Goal: Task Accomplishment & Management: Complete application form

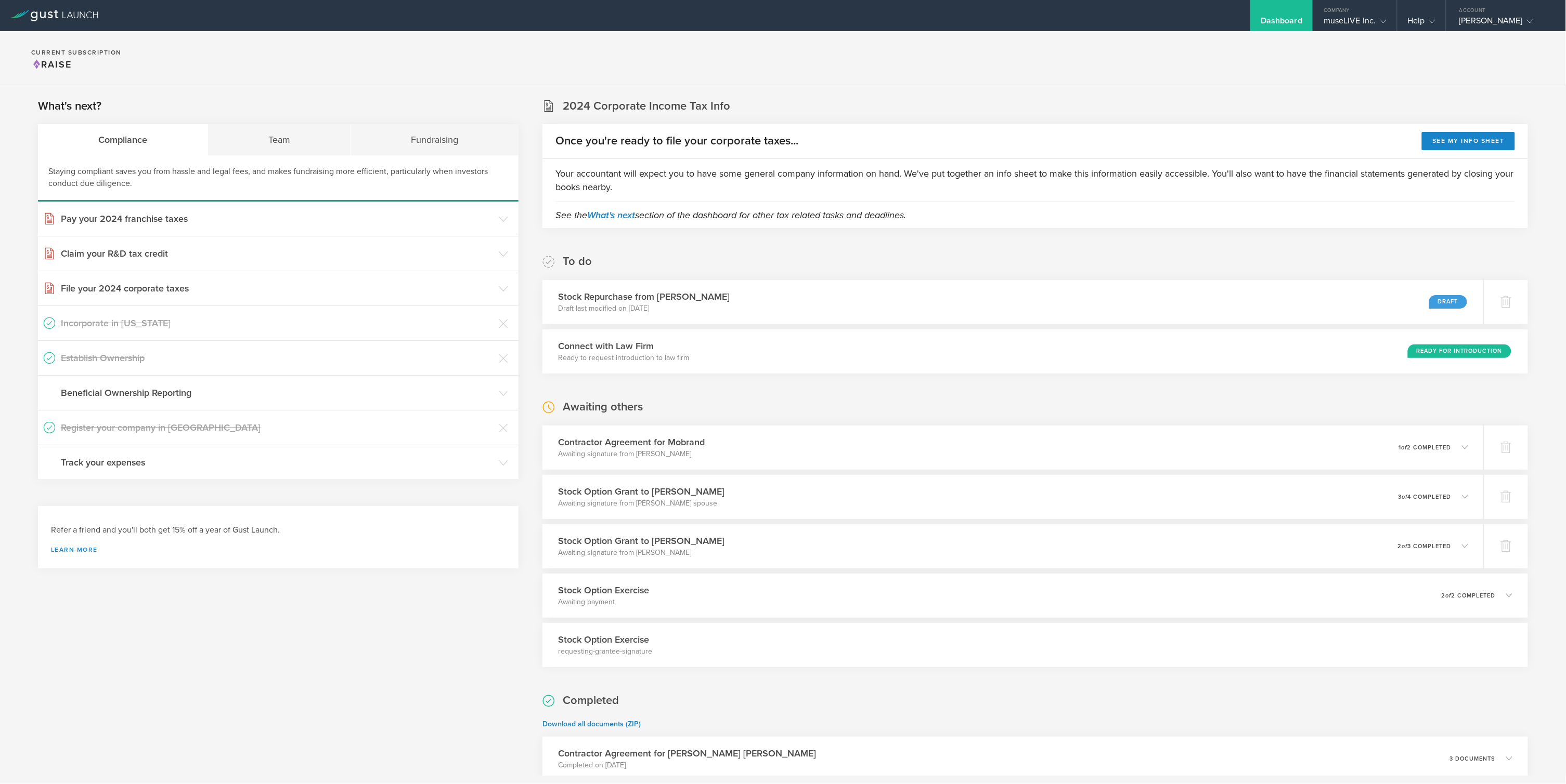
click at [782, 18] on div "museLIVE Inc." at bounding box center [1354, 24] width 62 height 16
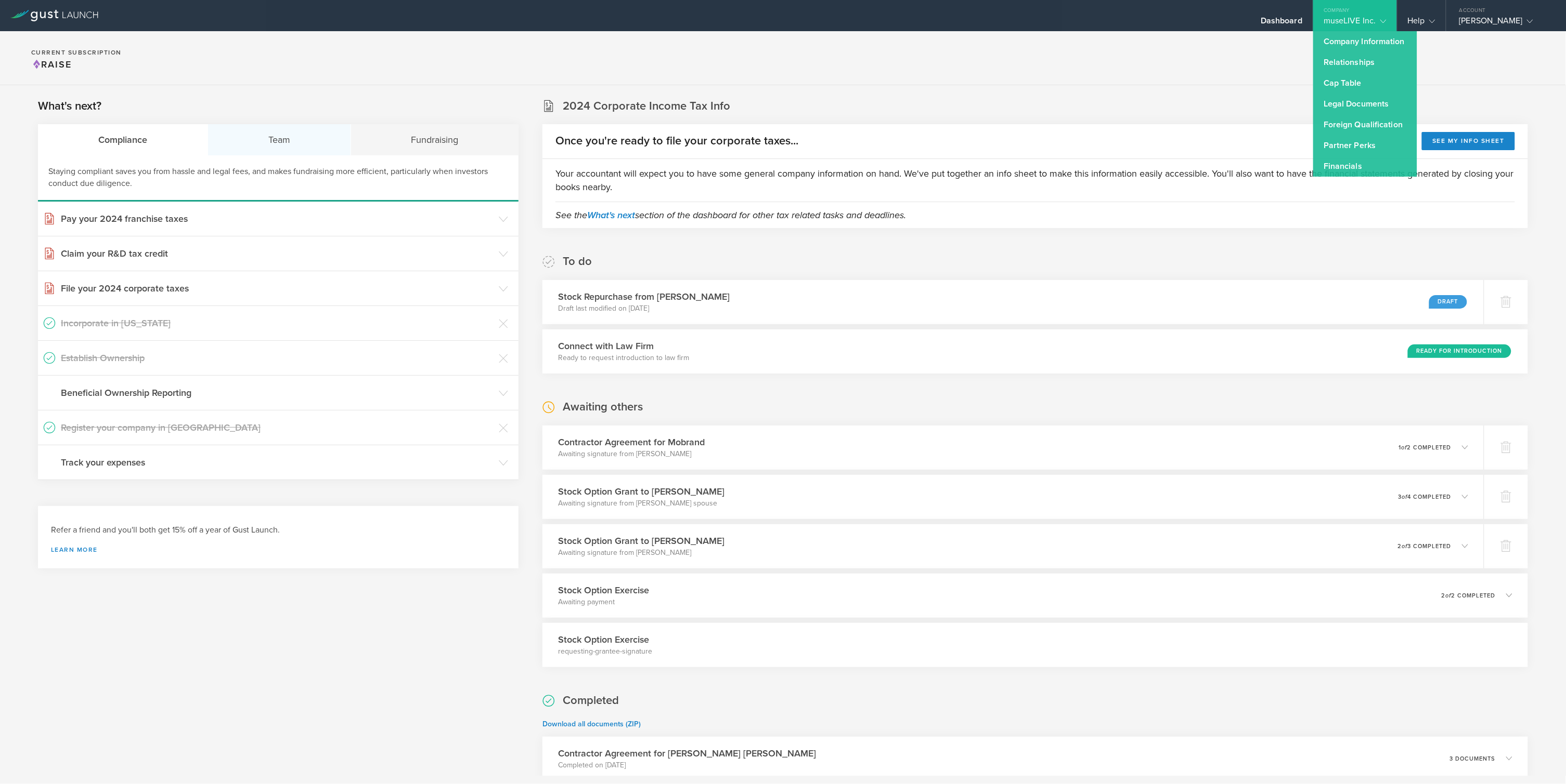
click at [273, 128] on div "Team" at bounding box center [279, 139] width 143 height 31
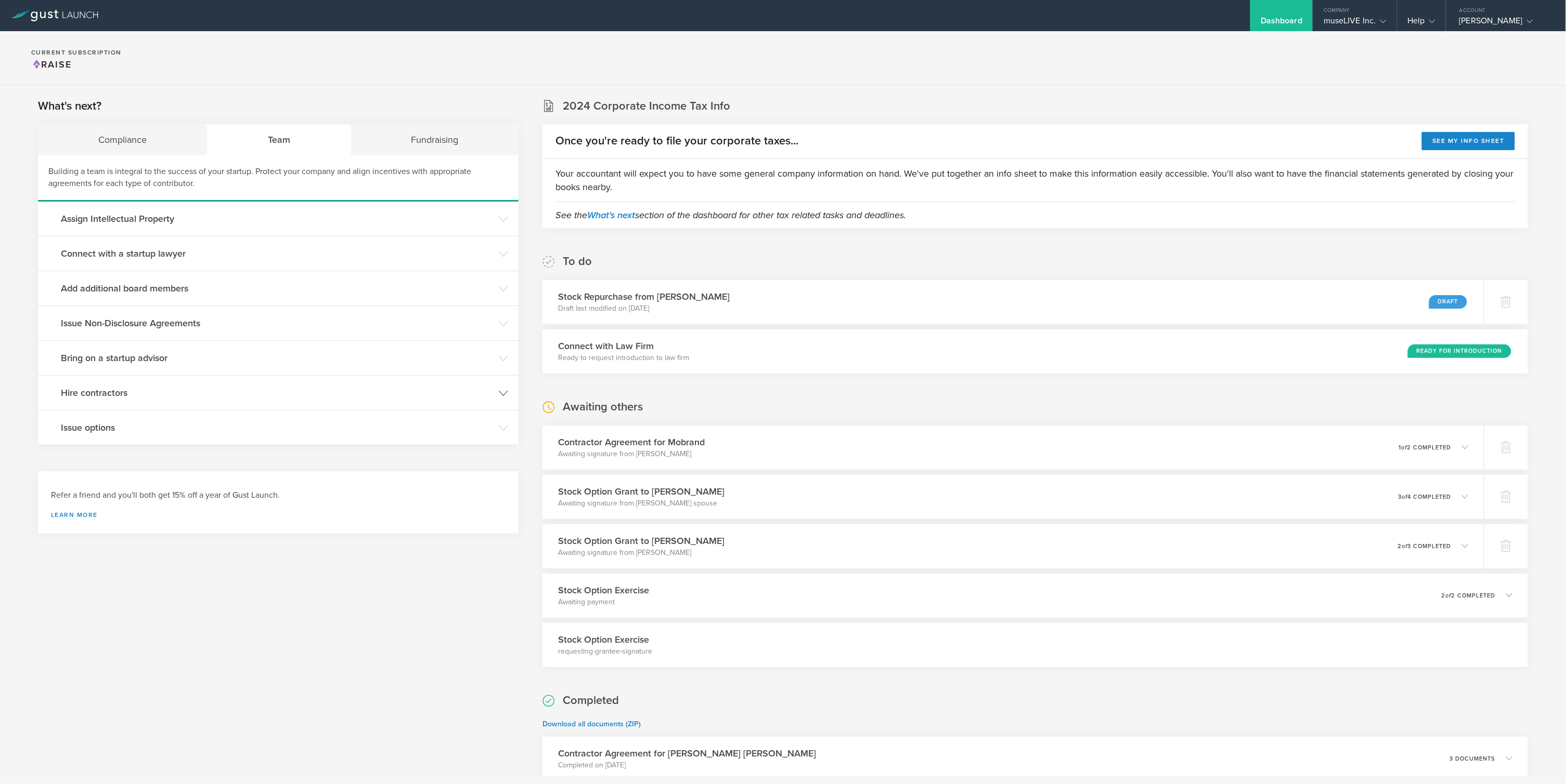
click at [143, 398] on h3 "Hire contractors" at bounding box center [277, 393] width 433 height 13
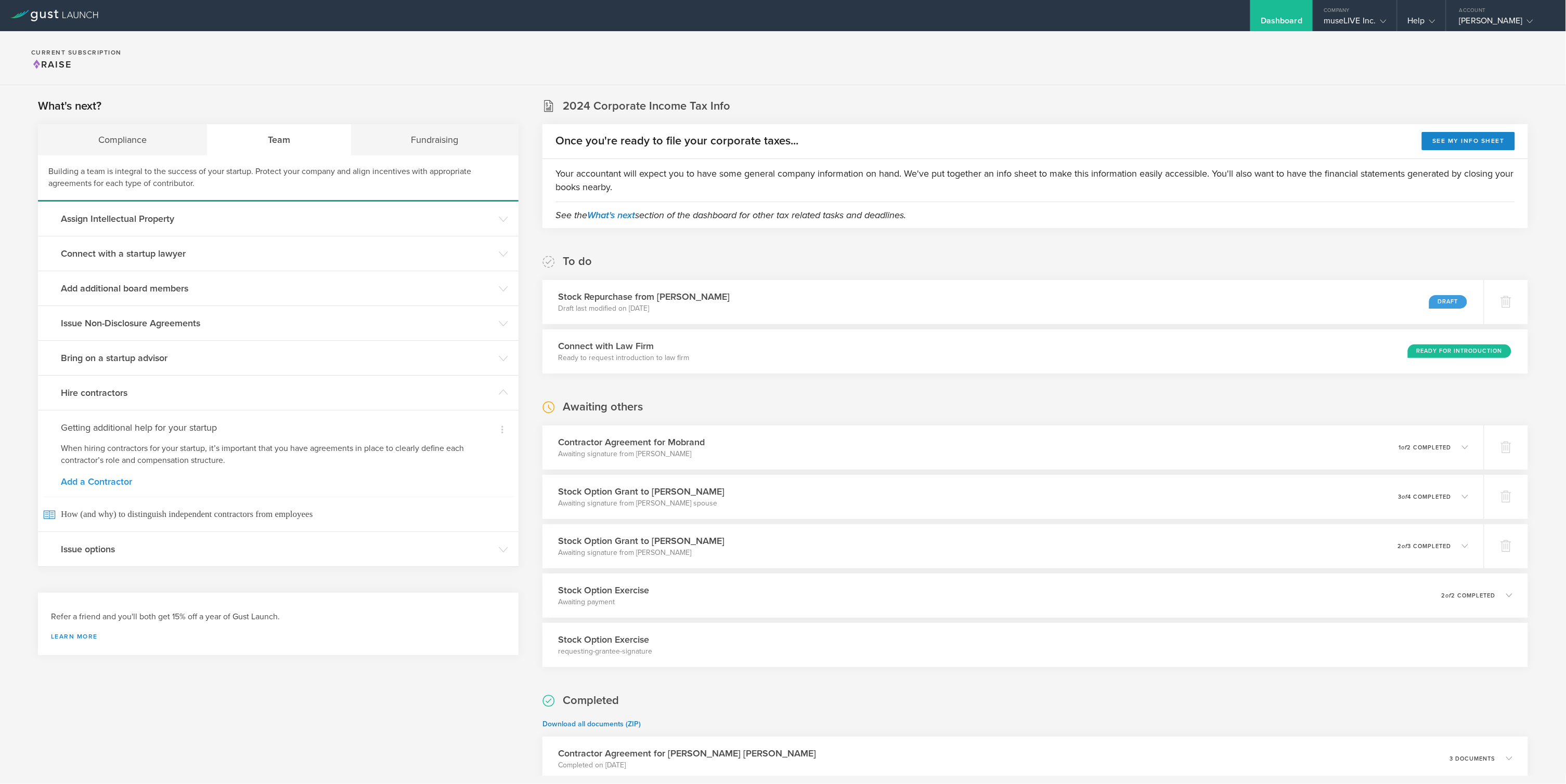
click at [116, 483] on link "Add a Contractor" at bounding box center [278, 482] width 435 height 9
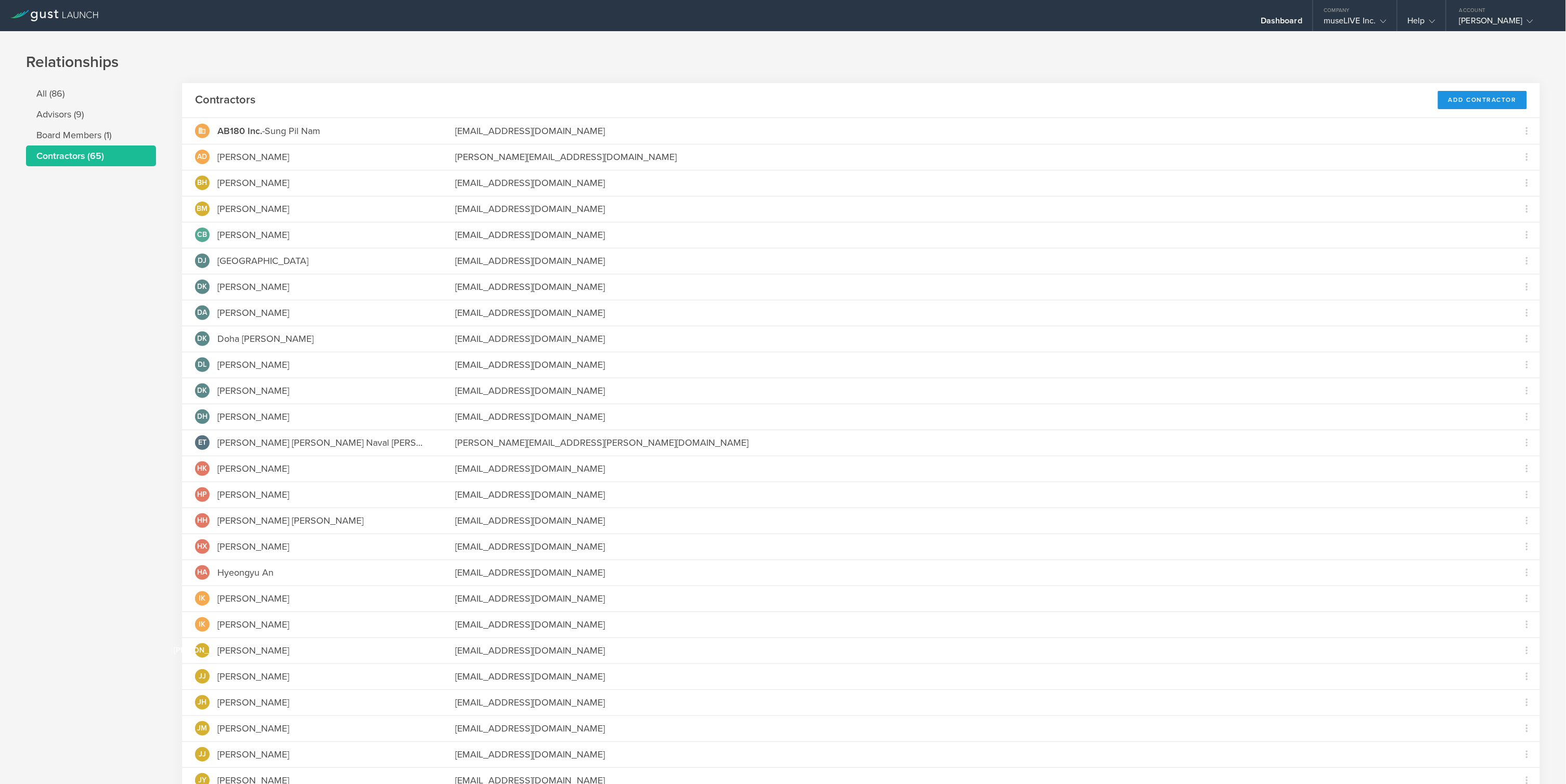
click at [782, 97] on div "Add Contractor" at bounding box center [1482, 99] width 89 height 18
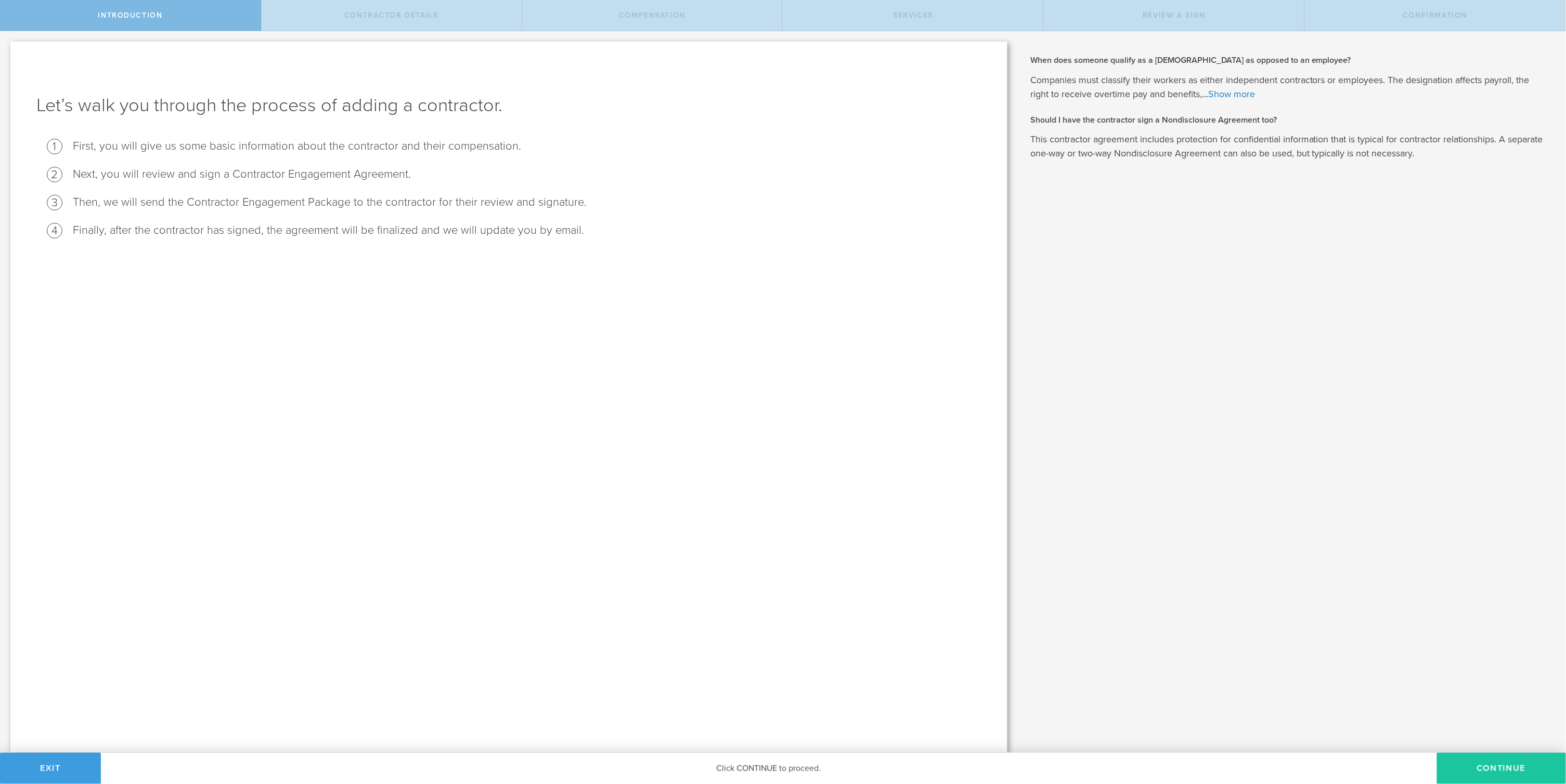
click at [1491, 770] on button "Continue" at bounding box center [1501, 768] width 129 height 31
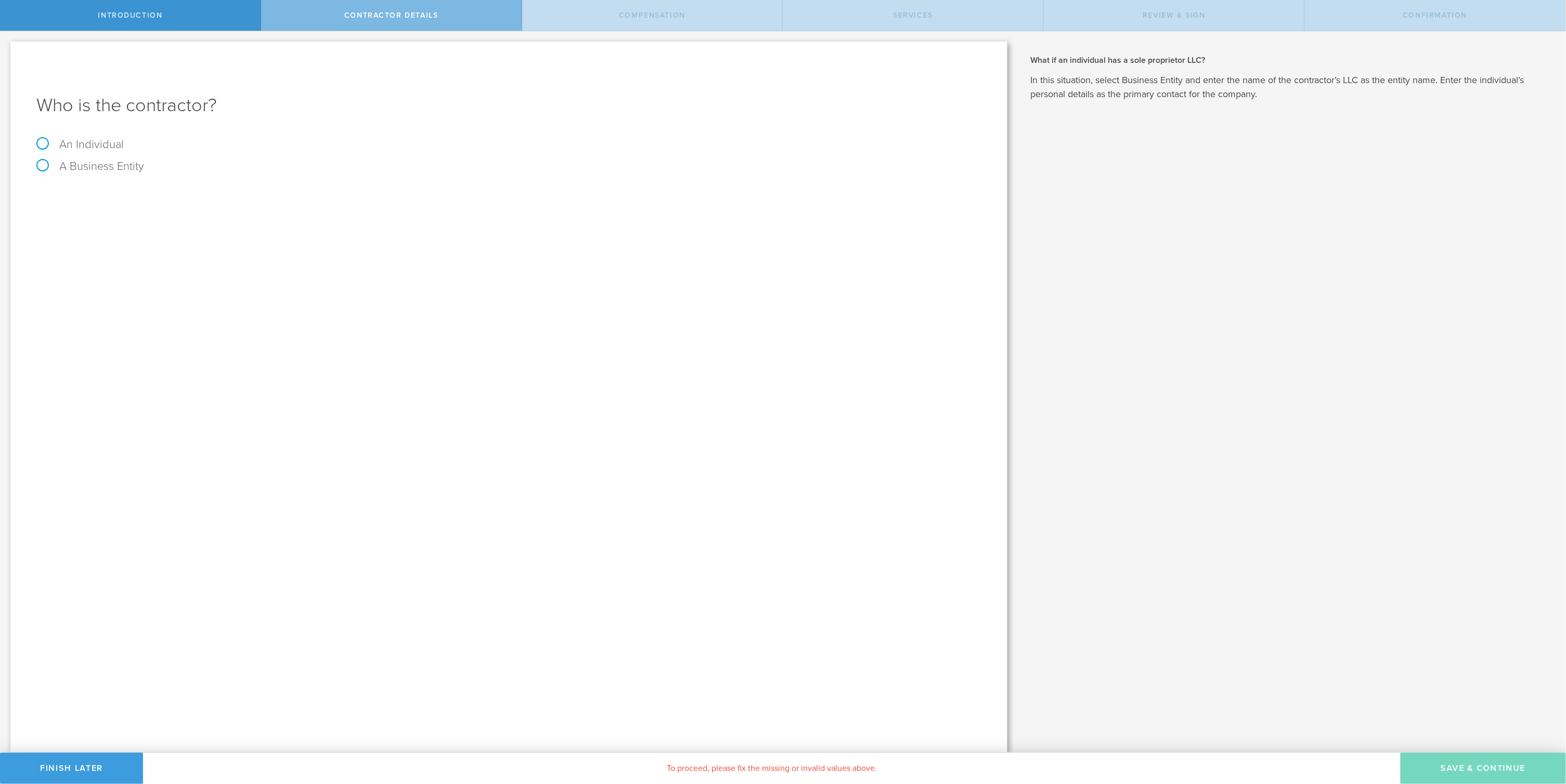
click at [53, 144] on label "An Individual" at bounding box center [80, 145] width 87 height 13
click at [7, 48] on input "An Individual" at bounding box center [3, 40] width 7 height 17
radio input "true"
paste input "Kim Cho Rong"
paste input "Kim"
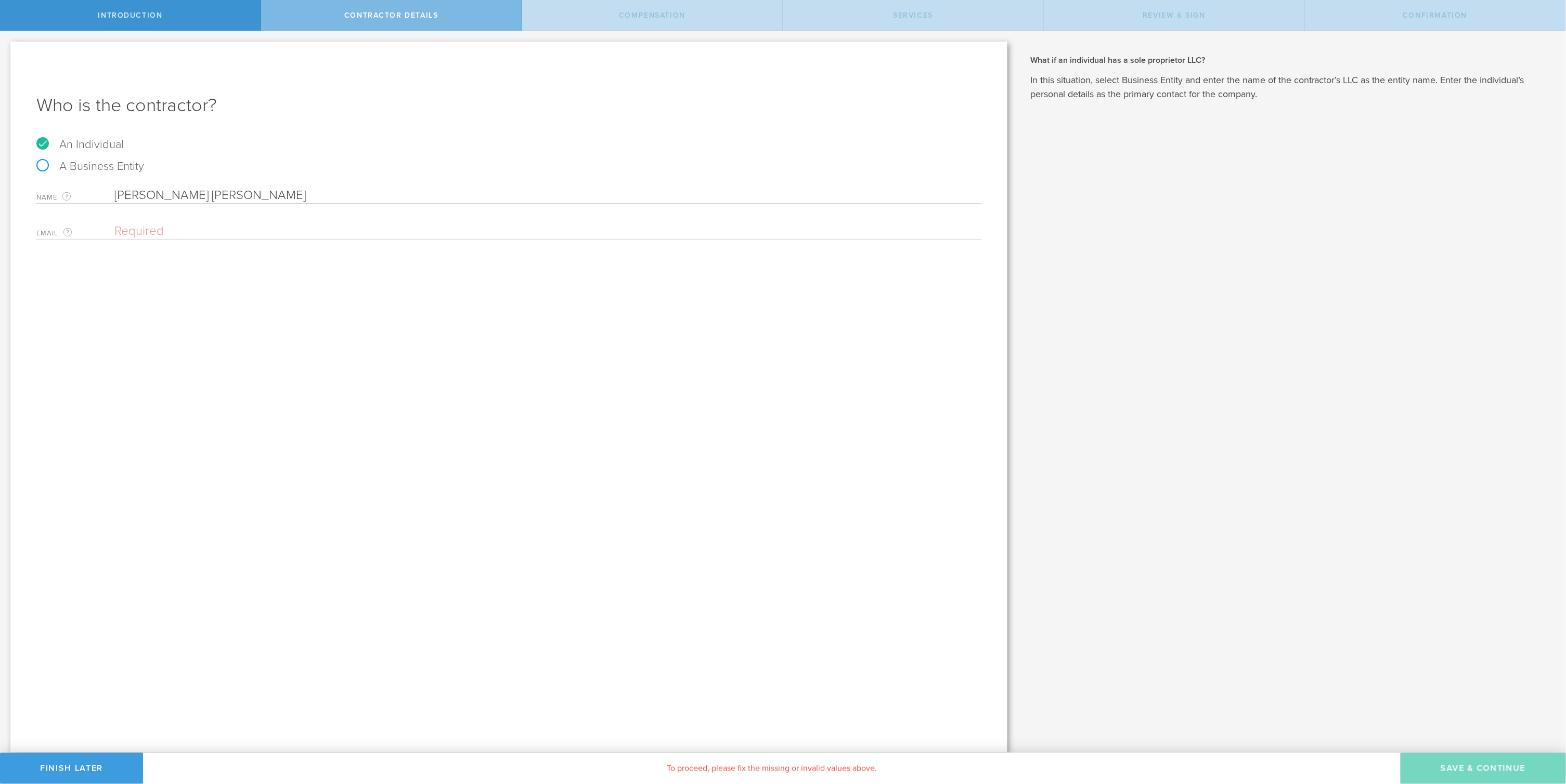
type input "[PERSON_NAME] [PERSON_NAME]"
paste input "[EMAIL_ADDRESS][DOMAIN_NAME]"
type input "[EMAIL_ADDRESS][DOMAIN_NAME]"
click at [466, 311] on div "Who is the contractor? An Individual A Business Entity Name The first and last …" at bounding box center [508, 397] width 997 height 711
click at [1442, 763] on button "Save & Continue" at bounding box center [1483, 768] width 165 height 31
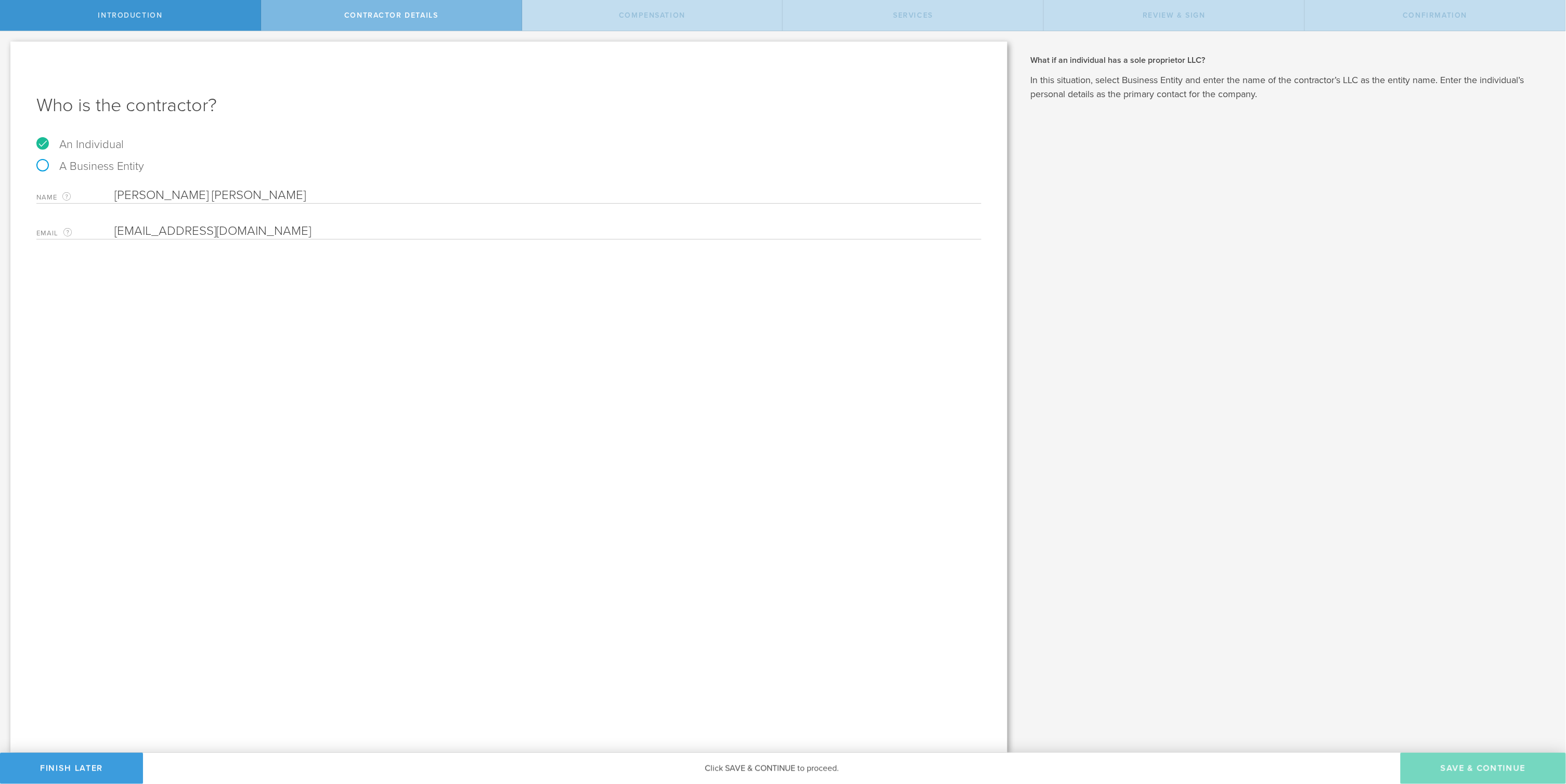
select select "none"
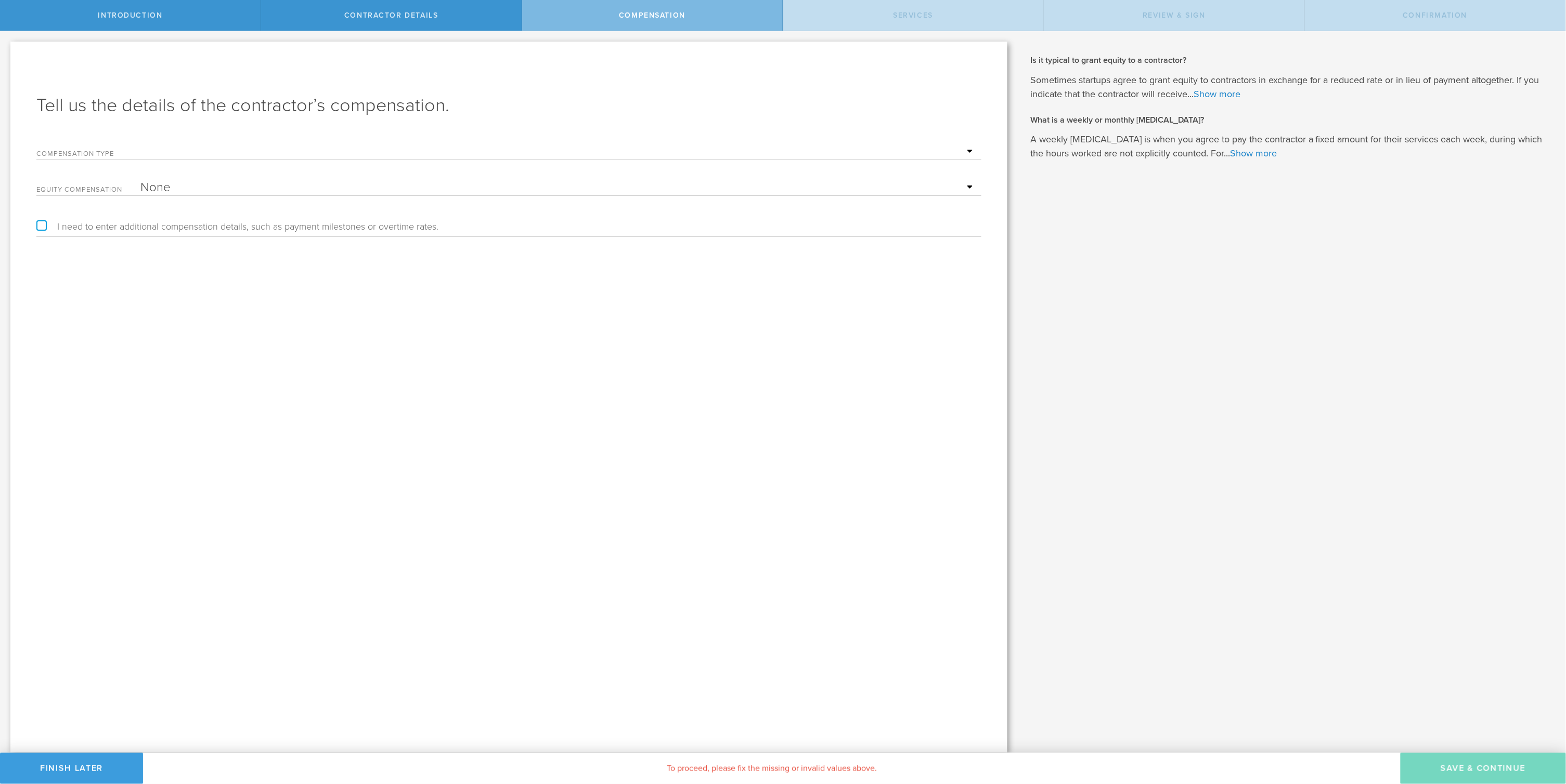
select select "project"
click at [176, 190] on input "text" at bounding box center [559, 187] width 835 height 16
type input "1"
click at [1455, 766] on button "Save & Continue" at bounding box center [1483, 768] width 165 height 31
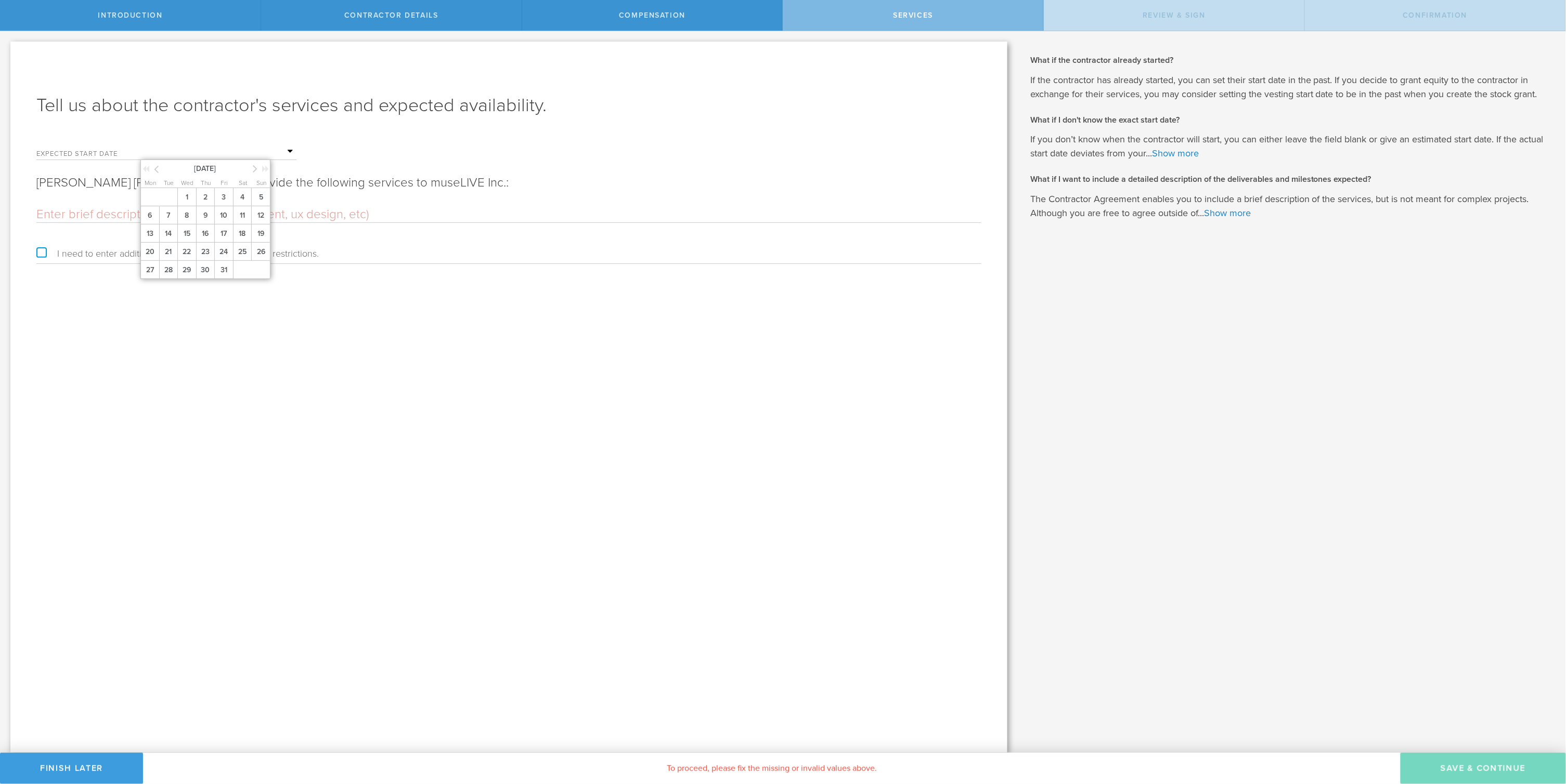
click at [171, 158] on input "text" at bounding box center [218, 151] width 156 height 16
click at [262, 204] on span "5" at bounding box center [261, 196] width 19 height 18
click at [115, 209] on input "text" at bounding box center [509, 214] width 945 height 16
type input "Engineering"
click at [1447, 760] on button "Save & Continue" at bounding box center [1483, 768] width 165 height 31
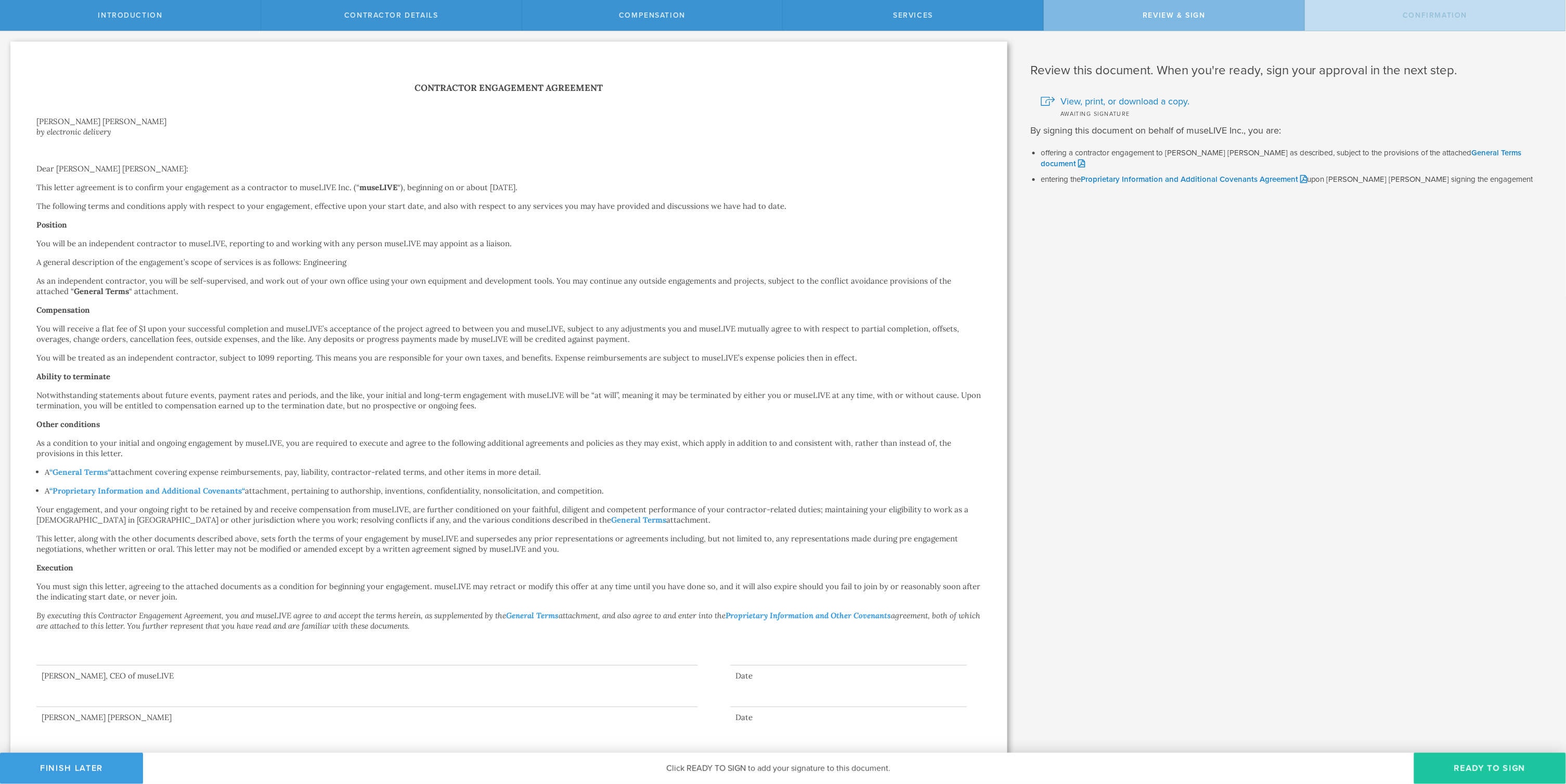
click at [1498, 768] on button "Ready to Sign" at bounding box center [1489, 768] width 152 height 31
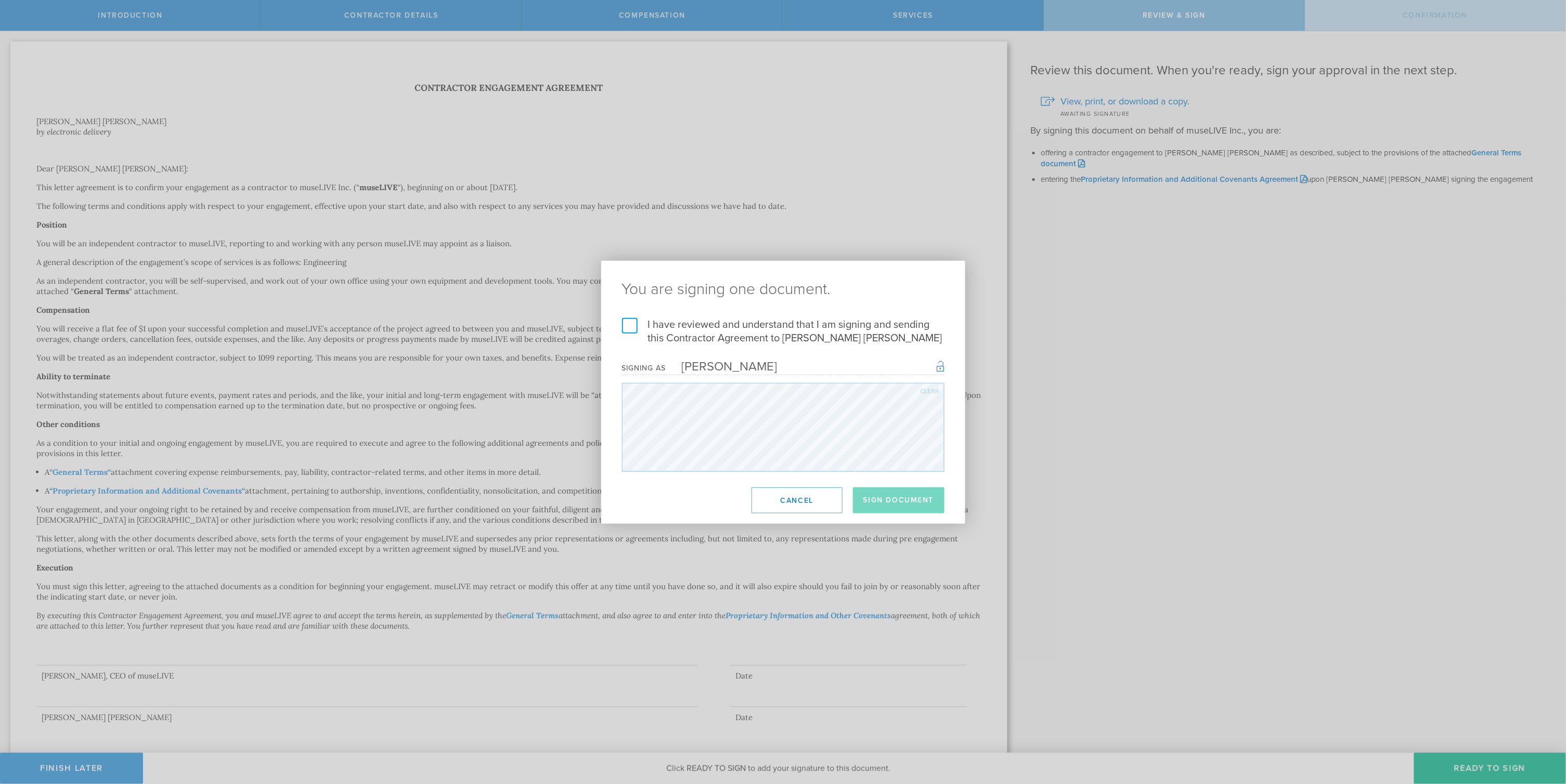
click at [631, 320] on label "I have reviewed and understand that I am signing and sending this Contractor Ag…" at bounding box center [783, 332] width 322 height 27
click at [0, 0] on input "I have reviewed and understand that I am signing and sending this Contractor Ag…" at bounding box center [0, 0] width 0 height 0
click at [905, 502] on button "Sign Document" at bounding box center [898, 501] width 92 height 26
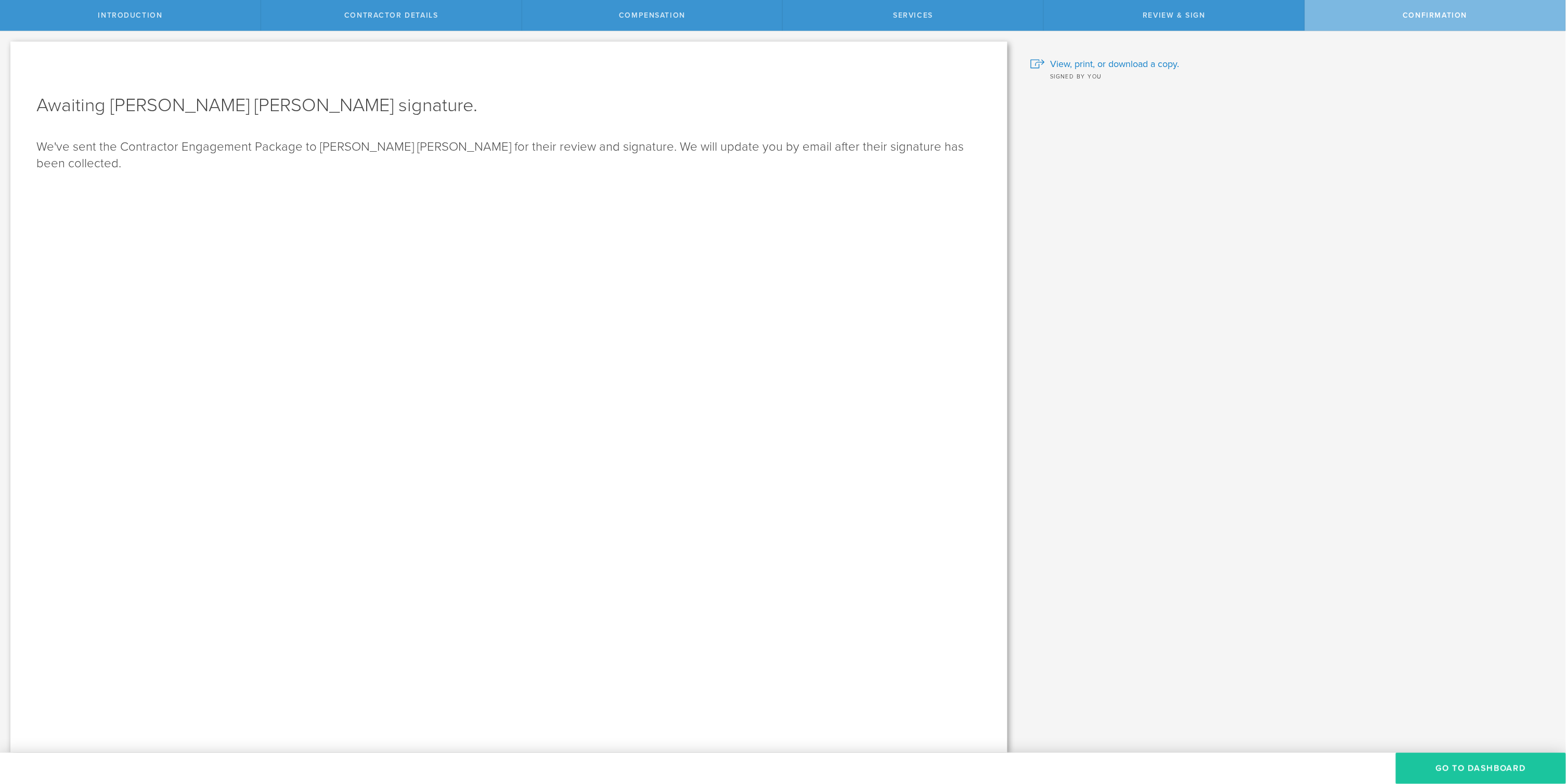
click at [1461, 767] on button "Go To Dashboard" at bounding box center [1481, 768] width 170 height 31
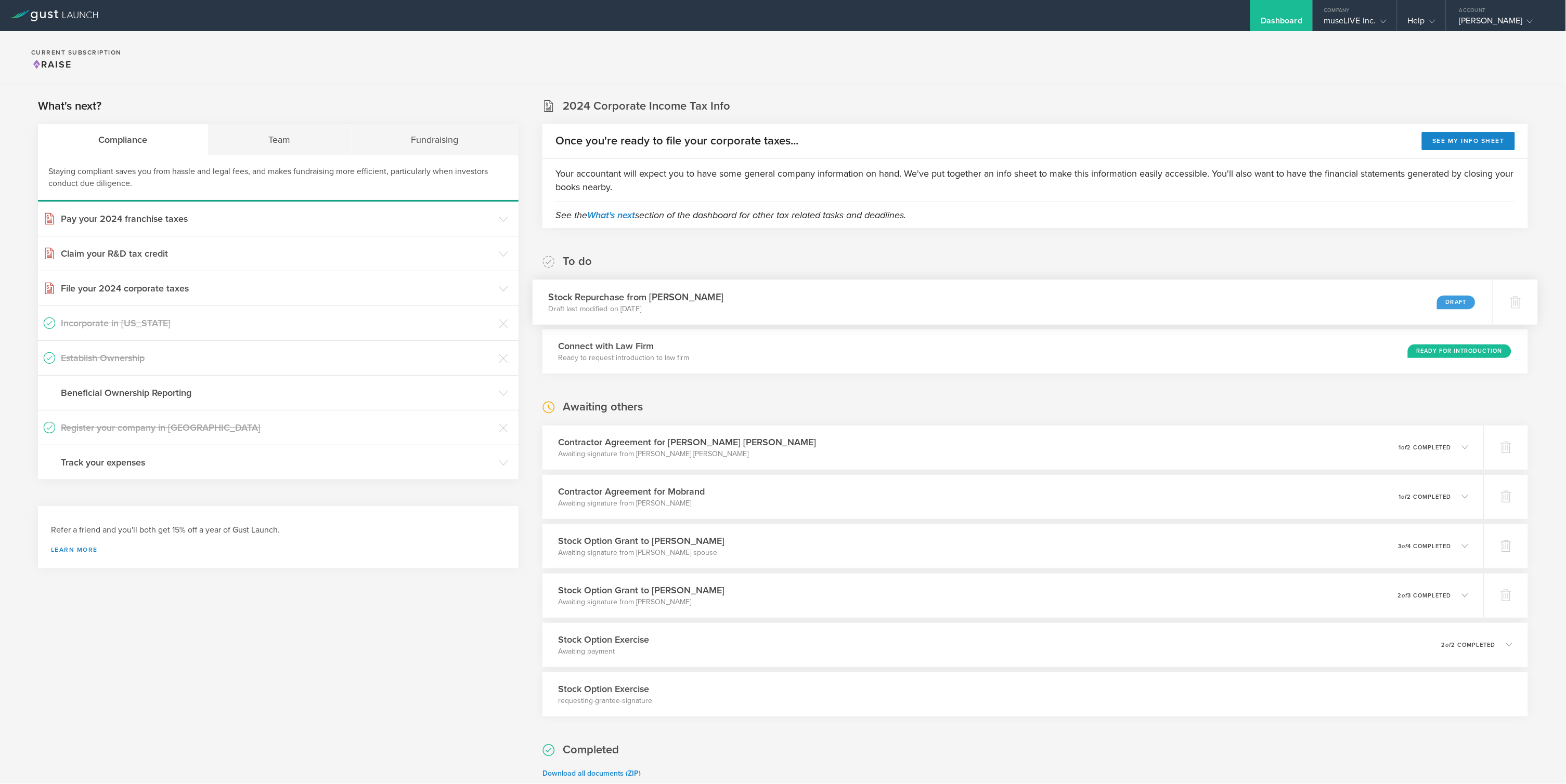
click at [677, 308] on p "Draft last modified on Sep 29, 2025" at bounding box center [635, 308] width 175 height 10
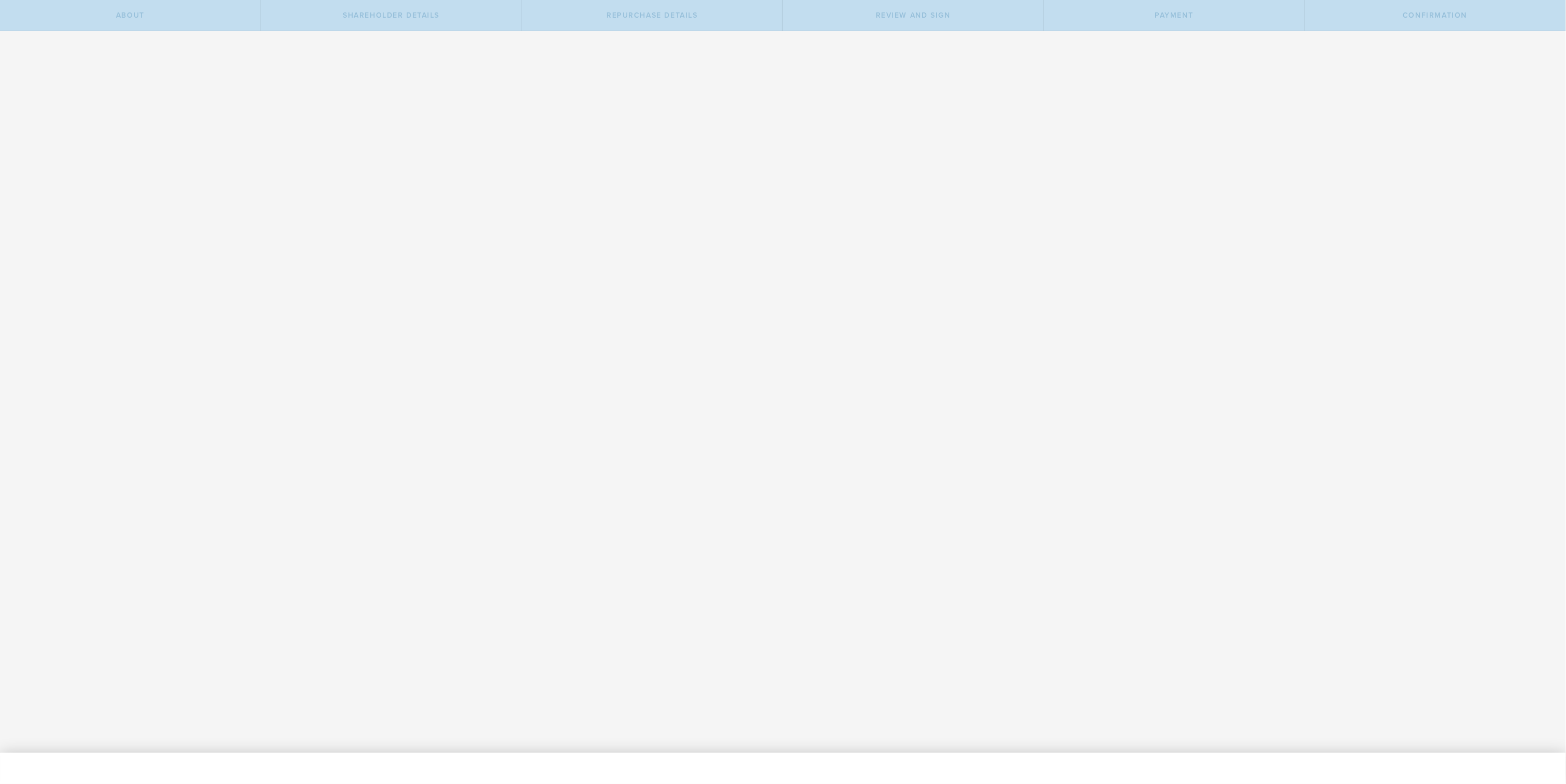
radio input "true"
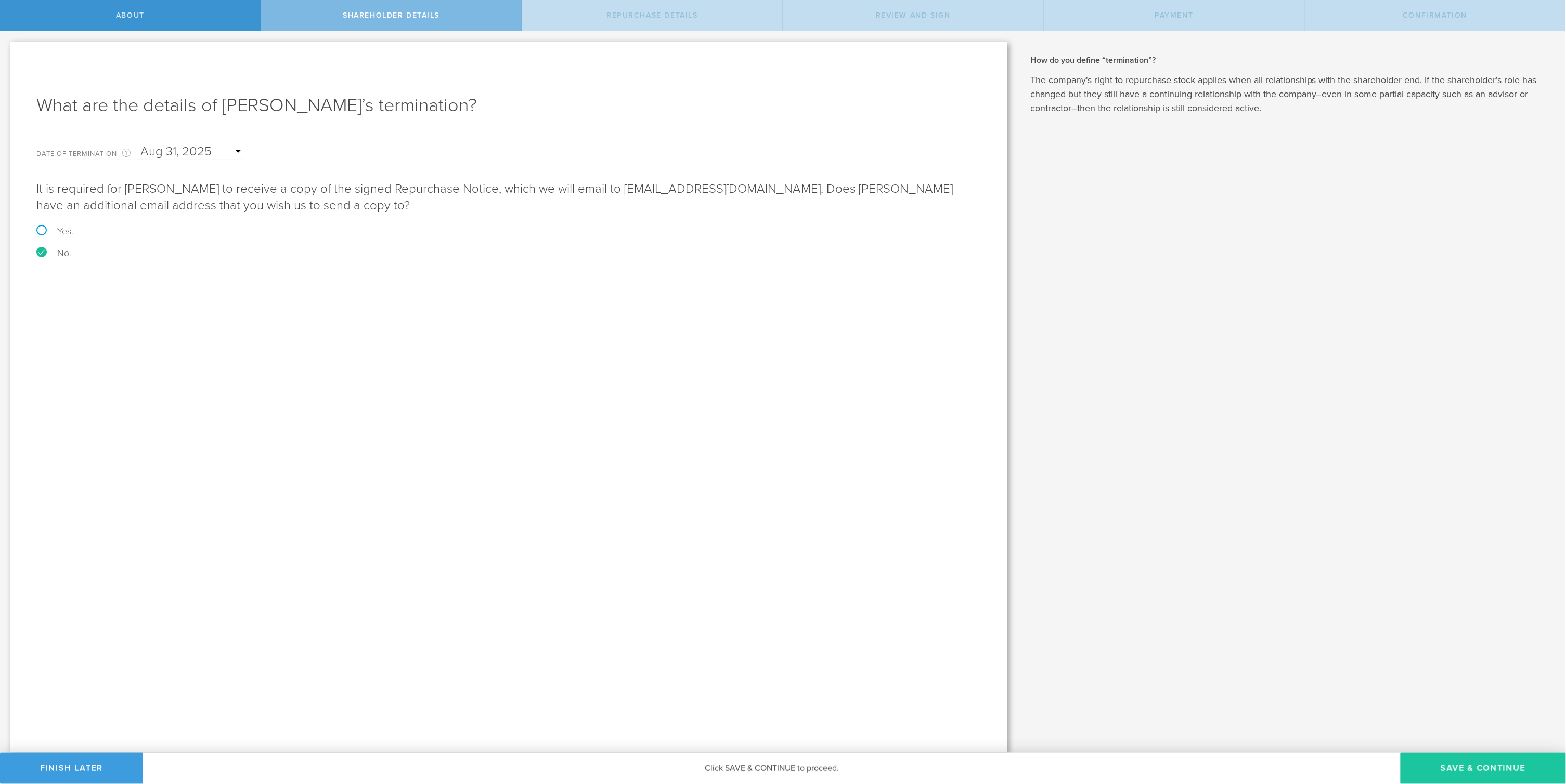
click at [1486, 770] on button "Save & Continue" at bounding box center [1483, 768] width 165 height 31
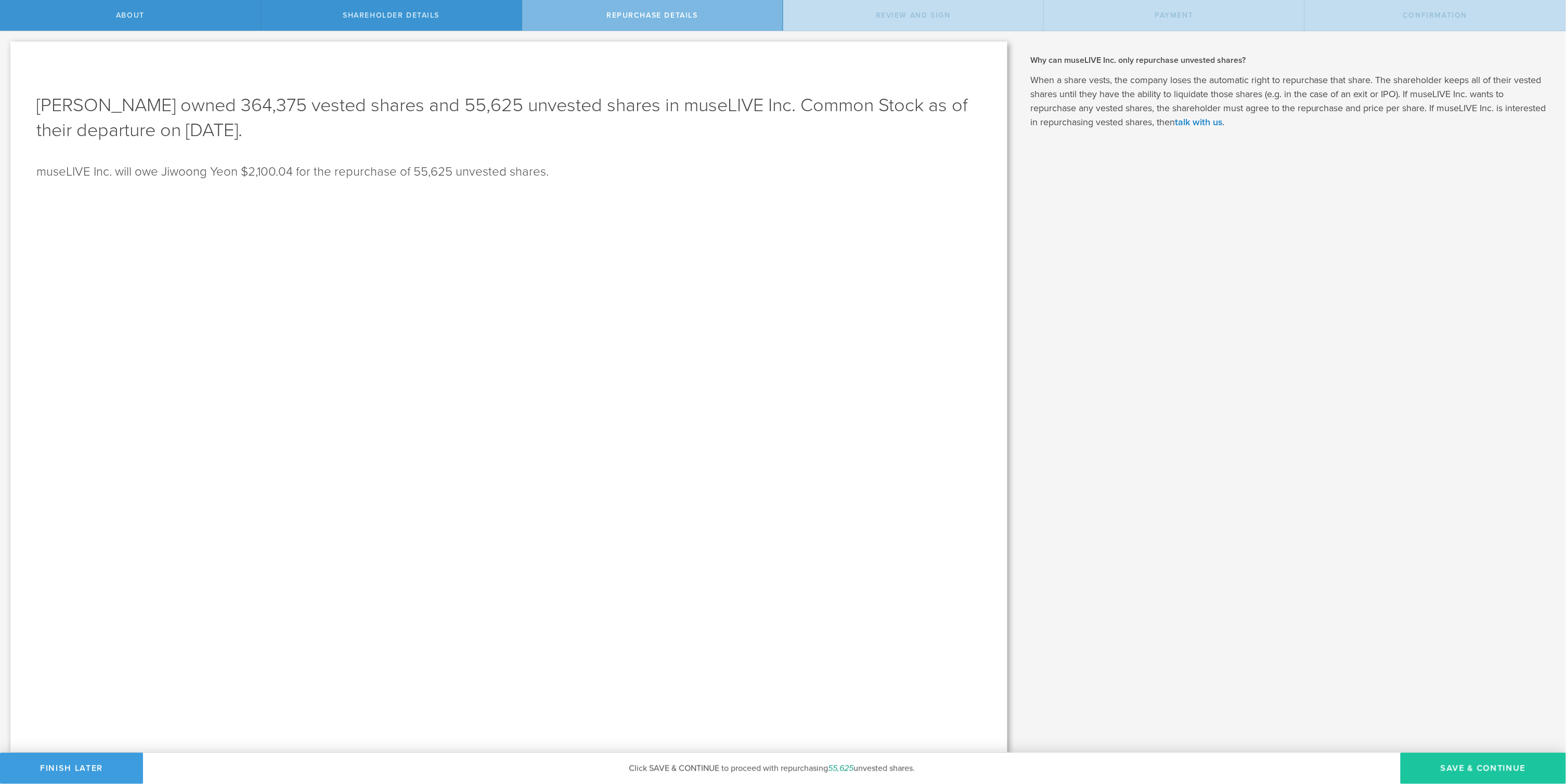
click at [1448, 764] on button "Save & Continue" at bounding box center [1483, 768] width 165 height 31
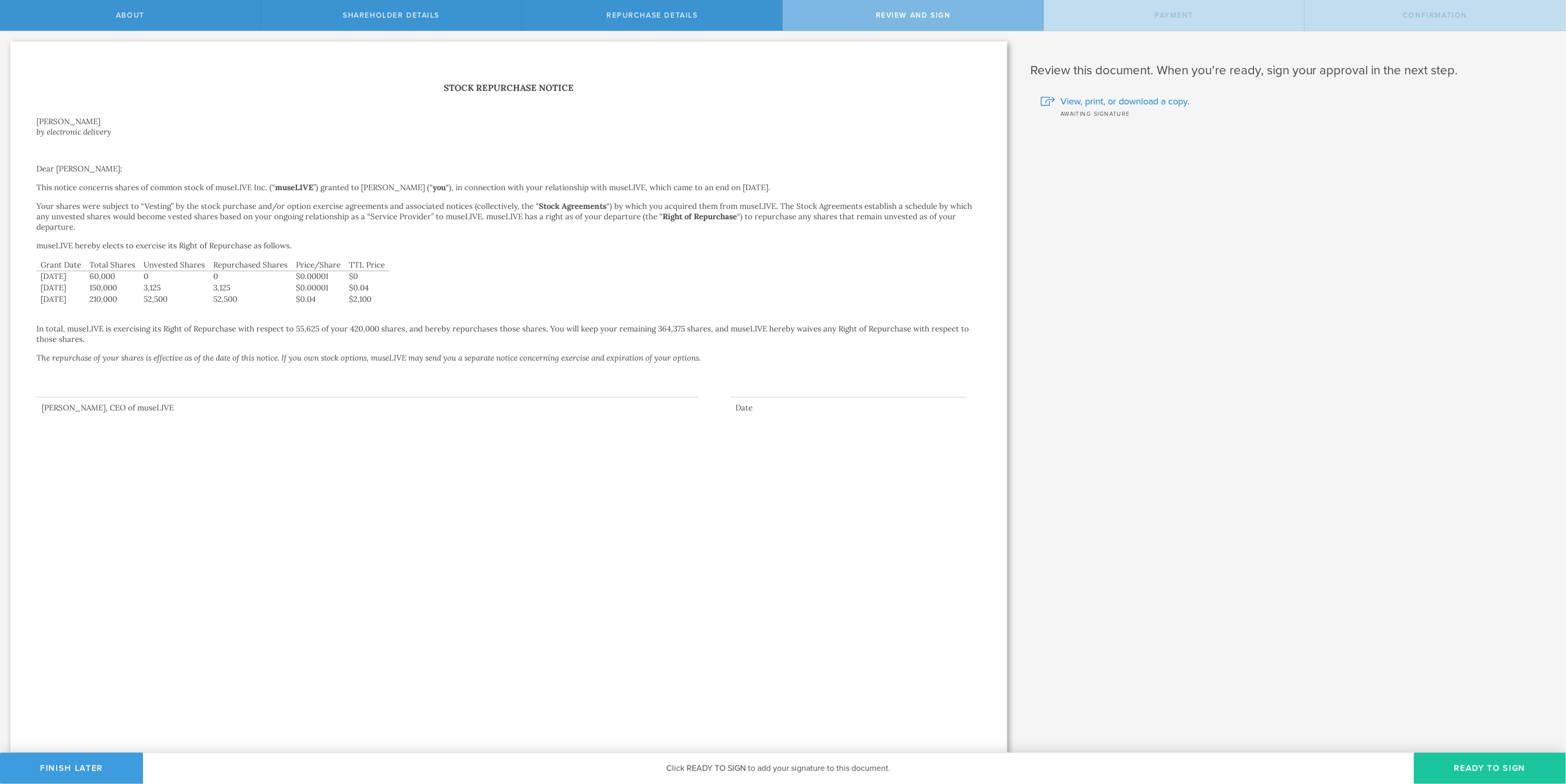
click at [1457, 761] on button "Ready to Sign" at bounding box center [1489, 768] width 152 height 31
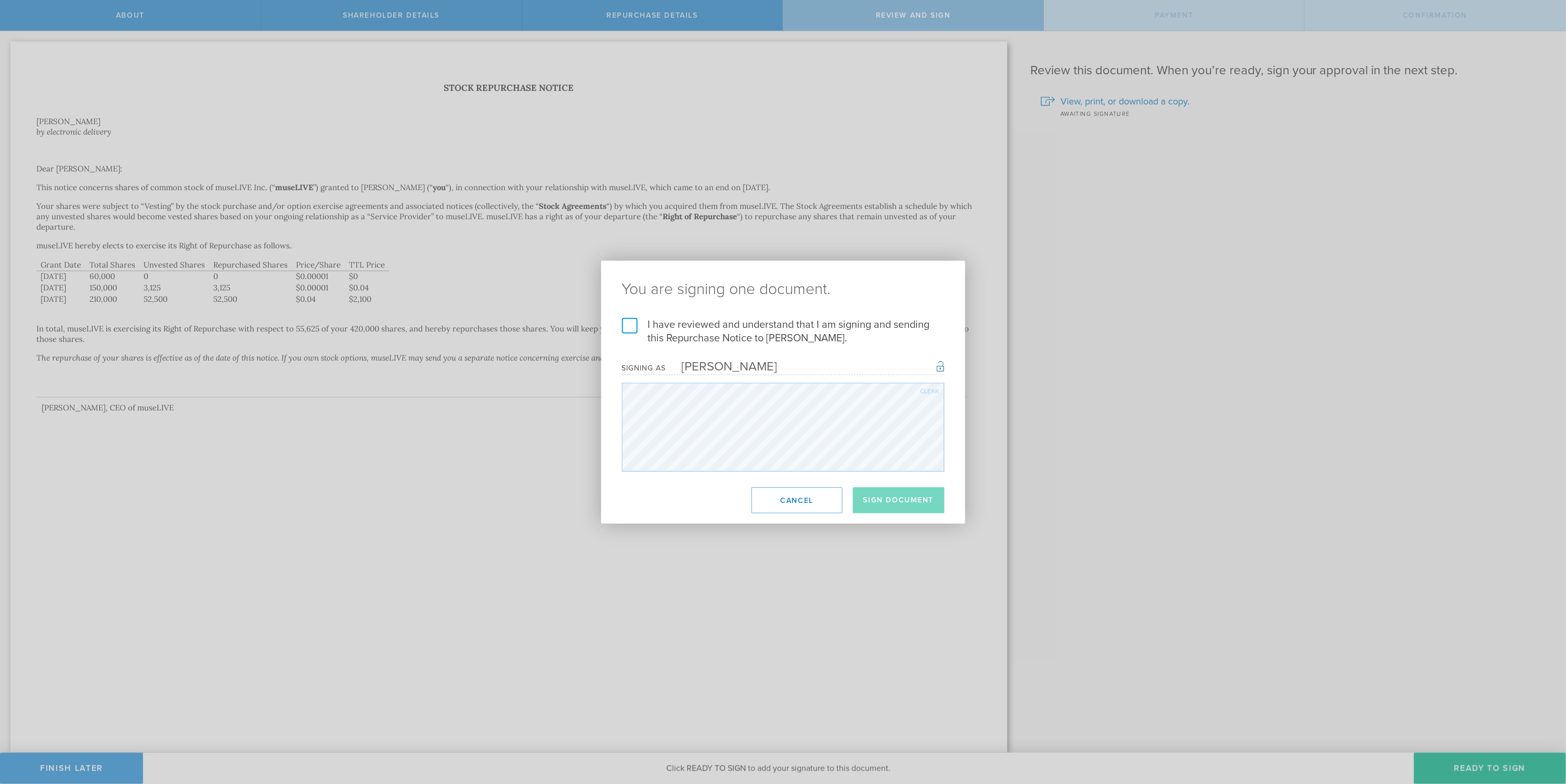
click at [628, 333] on label "I have reviewed and understand that I am signing and sending this Repurchase No…" at bounding box center [783, 332] width 322 height 27
click at [0, 0] on input "I have reviewed and understand that I am signing and sending this Repurchase No…" at bounding box center [0, 0] width 0 height 0
click at [892, 500] on button "Sign Document" at bounding box center [898, 501] width 92 height 26
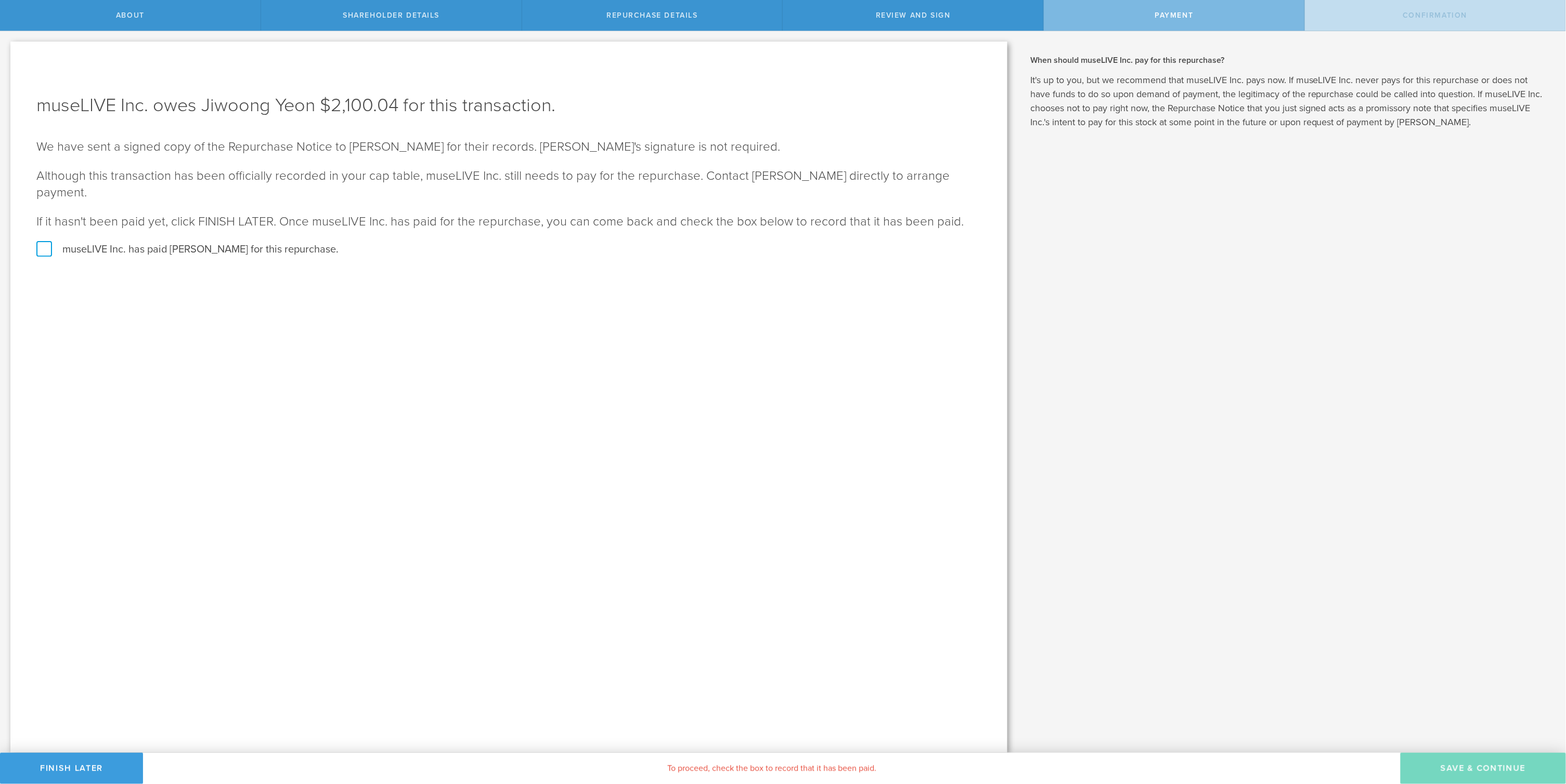
click at [40, 243] on label "museLIVE Inc. has paid Jiwoong Yeon for this repurchase." at bounding box center [509, 249] width 945 height 13
click at [7, 53] on input "museLIVE Inc. has paid Jiwoong Yeon for this repurchase." at bounding box center [3, 42] width 7 height 22
checkbox input "true"
click at [1486, 767] on button "SAVE & CONTINUE" at bounding box center [1483, 768] width 165 height 31
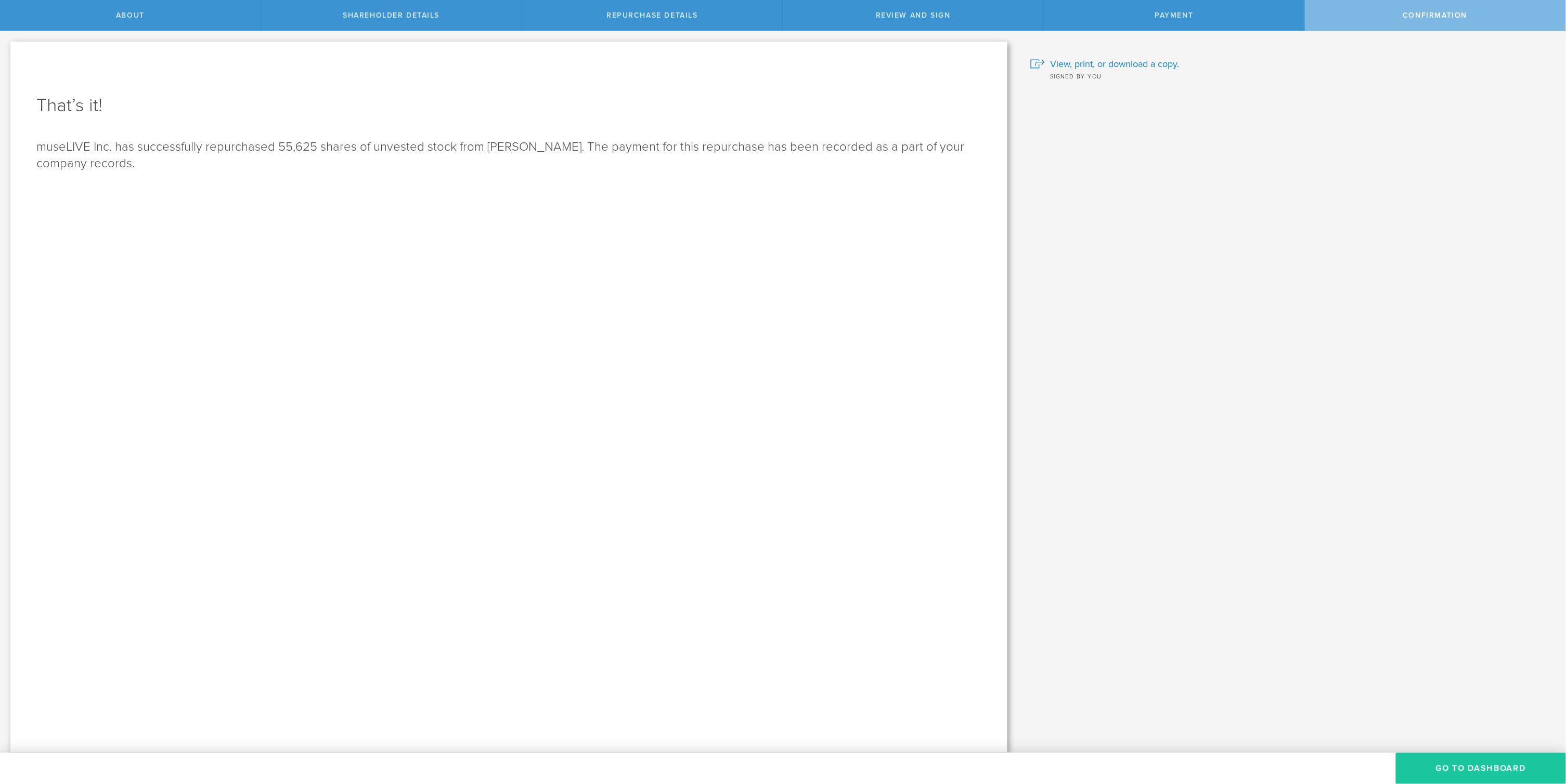
click at [1461, 770] on button "Go to Dashboard" at bounding box center [1481, 768] width 170 height 31
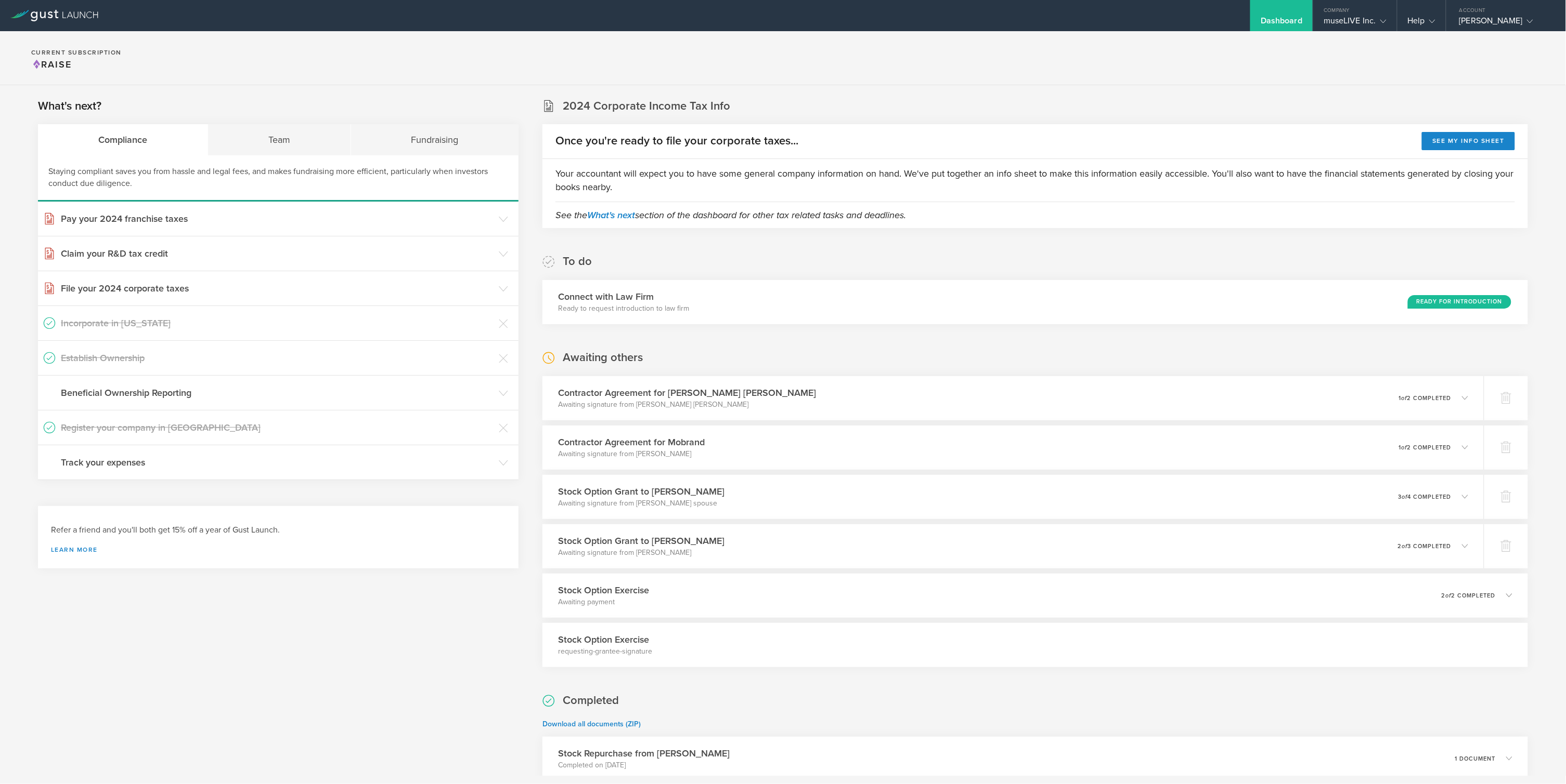
click at [852, 258] on div "To do Connect with Law Firm Ready to request introduction to law firm Ready for…" at bounding box center [1035, 289] width 986 height 70
click at [279, 152] on div "Team" at bounding box center [279, 139] width 143 height 31
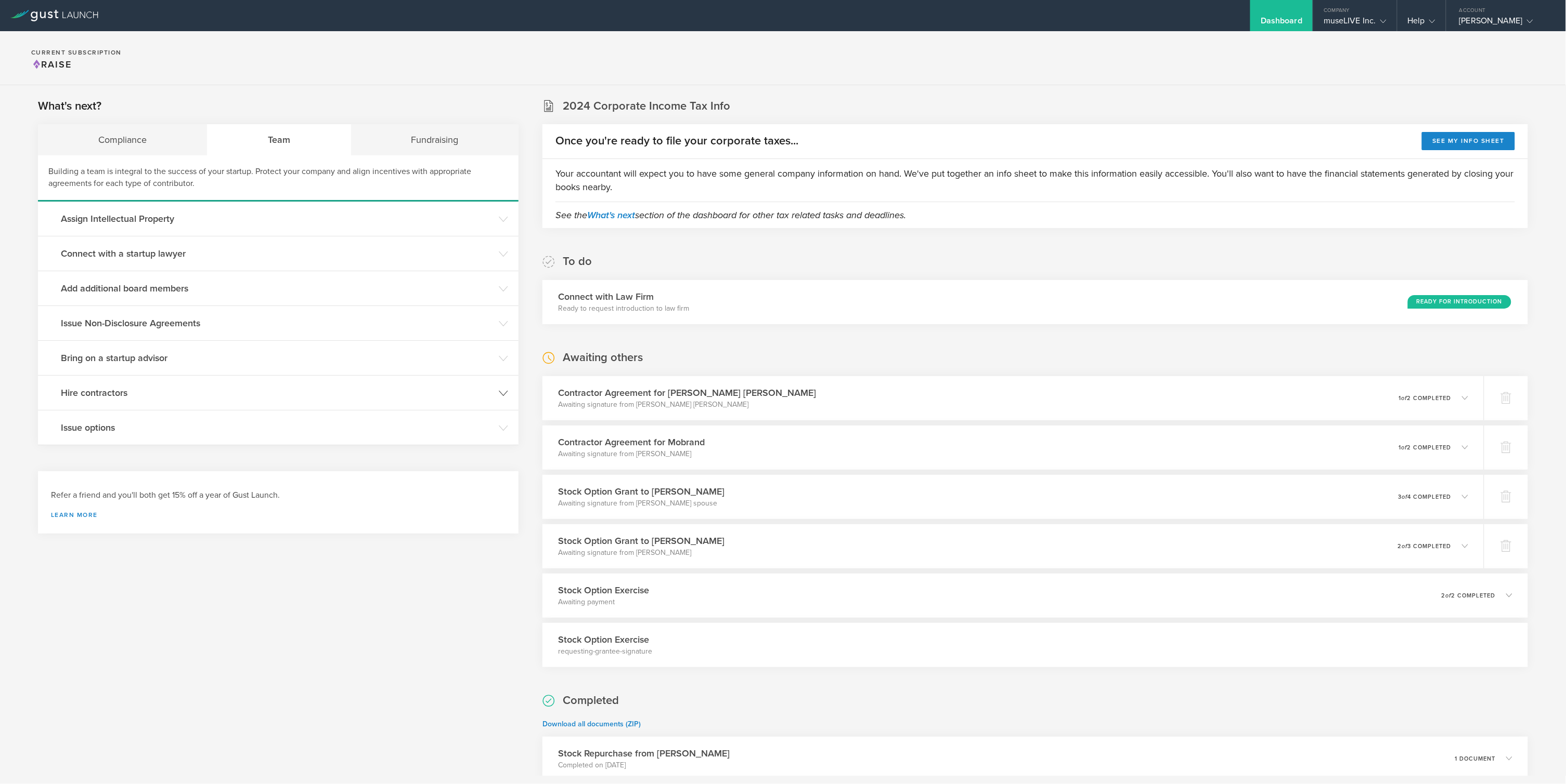
click at [159, 394] on h3 "Hire contractors" at bounding box center [277, 393] width 433 height 13
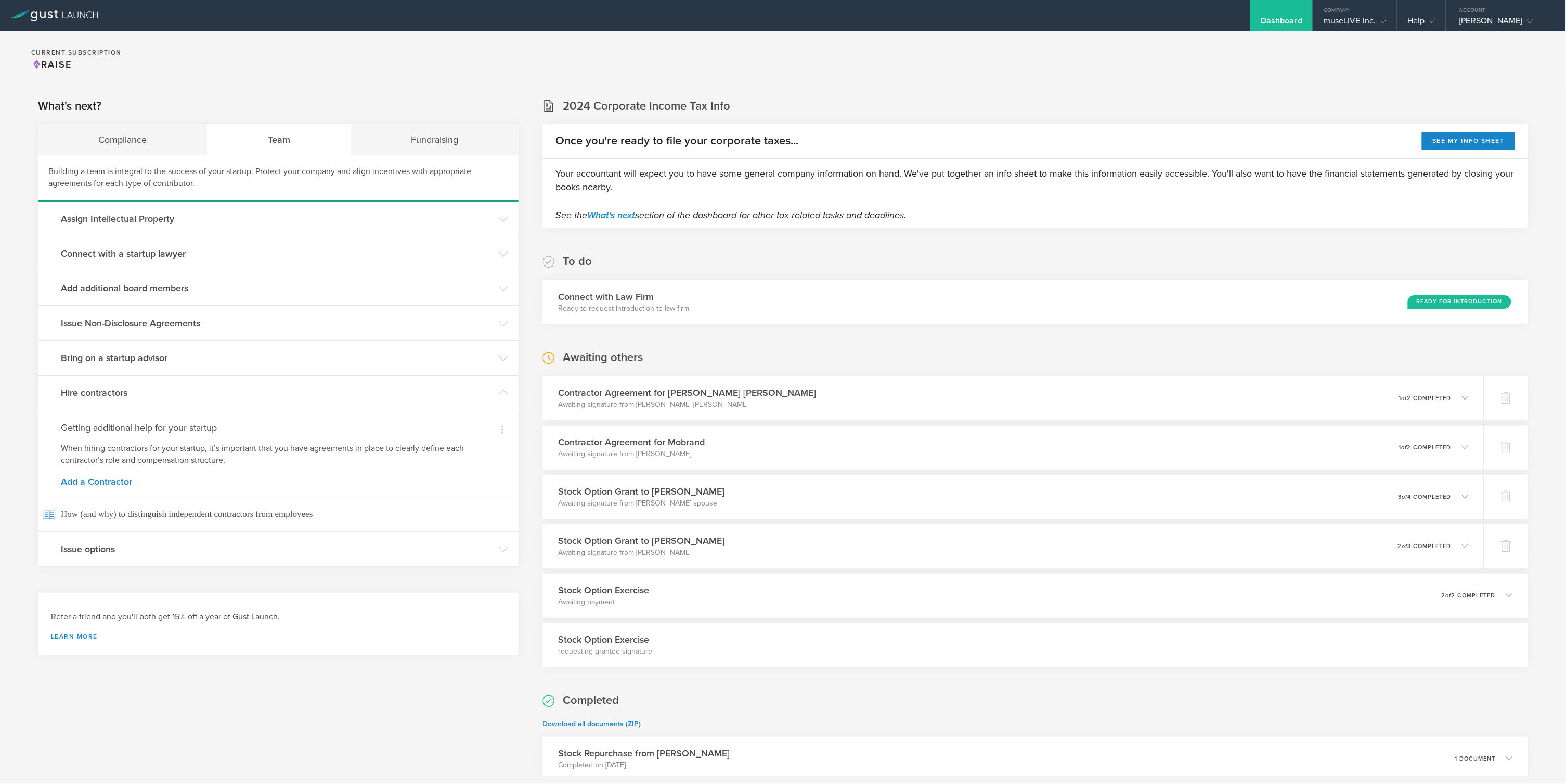
click at [98, 487] on div "Dismiss Getting additional help for your startup When hiring contractors for yo…" at bounding box center [278, 470] width 480 height 122
click at [111, 479] on link "Add a Contractor" at bounding box center [278, 482] width 435 height 9
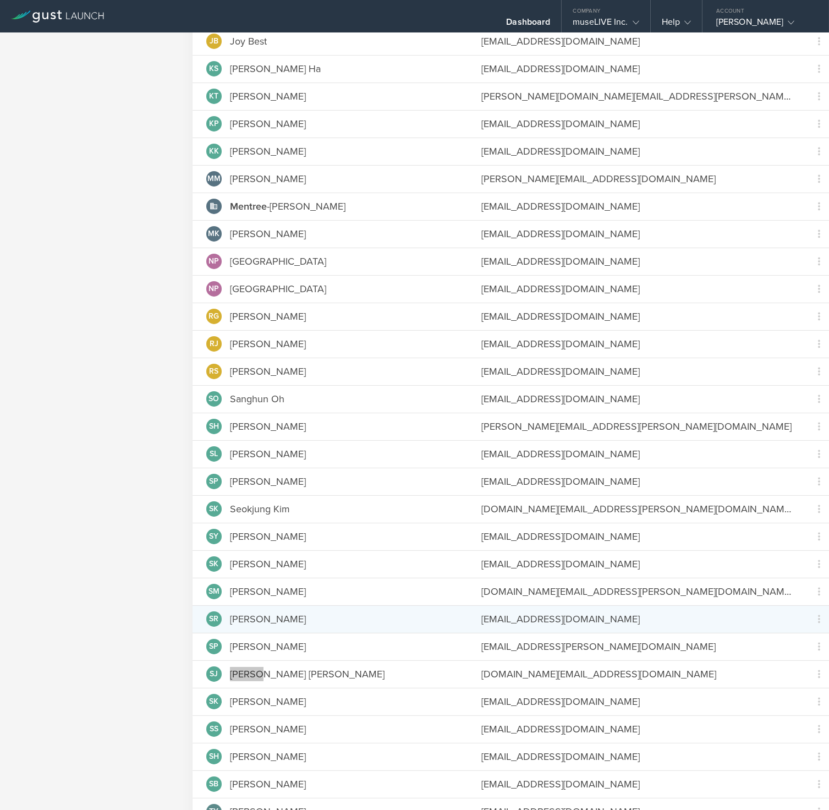
scroll to position [868, 0]
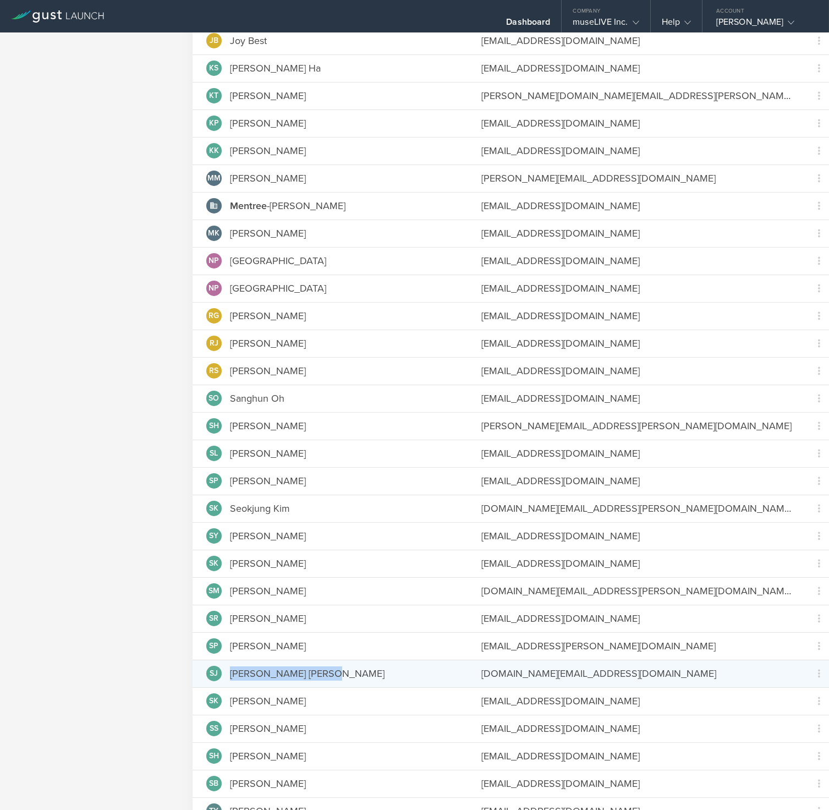
copy div "[PERSON_NAME] [PERSON_NAME]"
drag, startPoint x: 336, startPoint y: 666, endPoint x: 224, endPoint y: 668, distance: 111.7
click at [224, 668] on div "[PERSON_NAME] [PERSON_NAME]" at bounding box center [330, 673] width 248 height 15
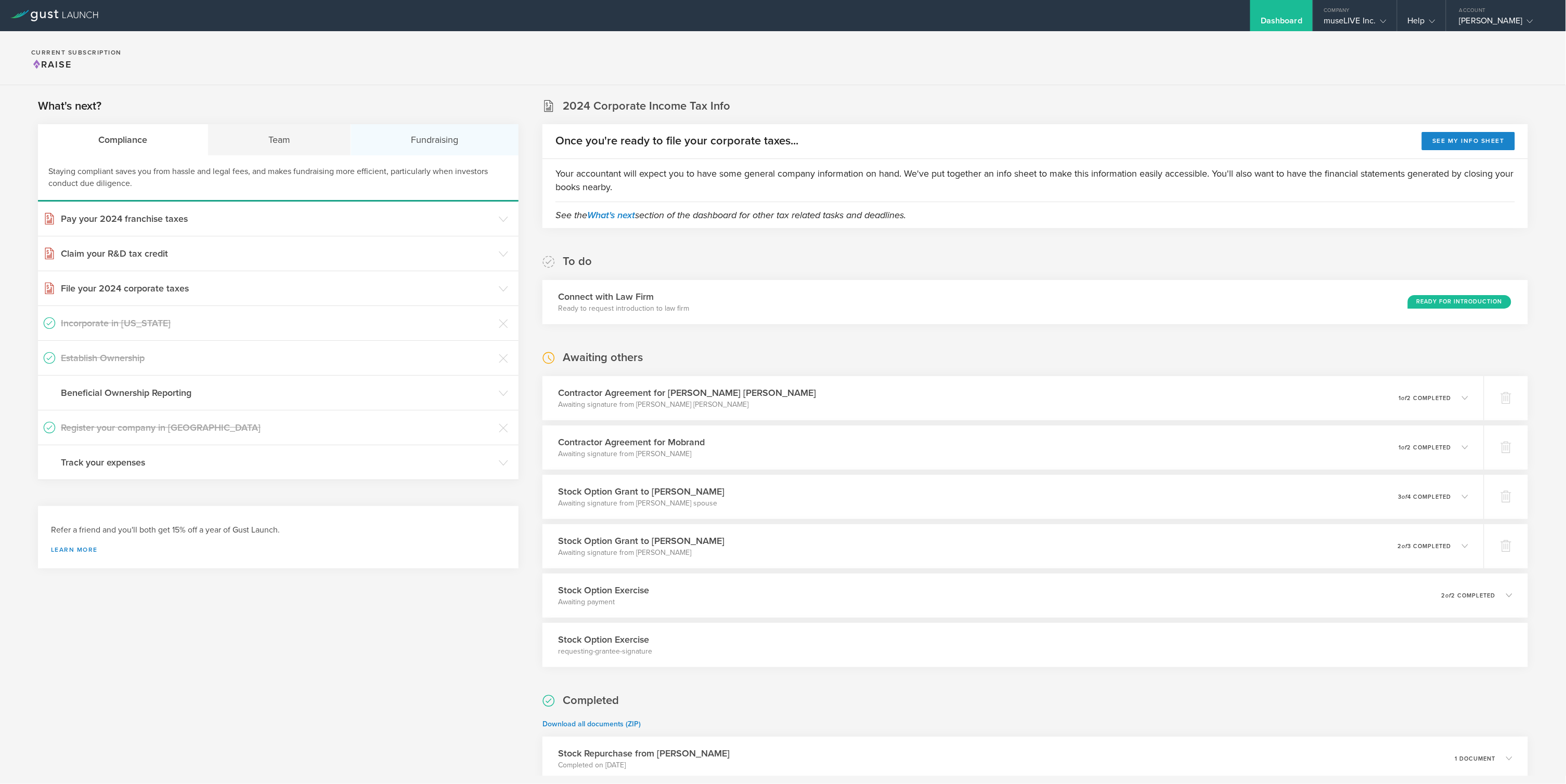
click at [397, 146] on div "Fundraising" at bounding box center [435, 139] width 168 height 31
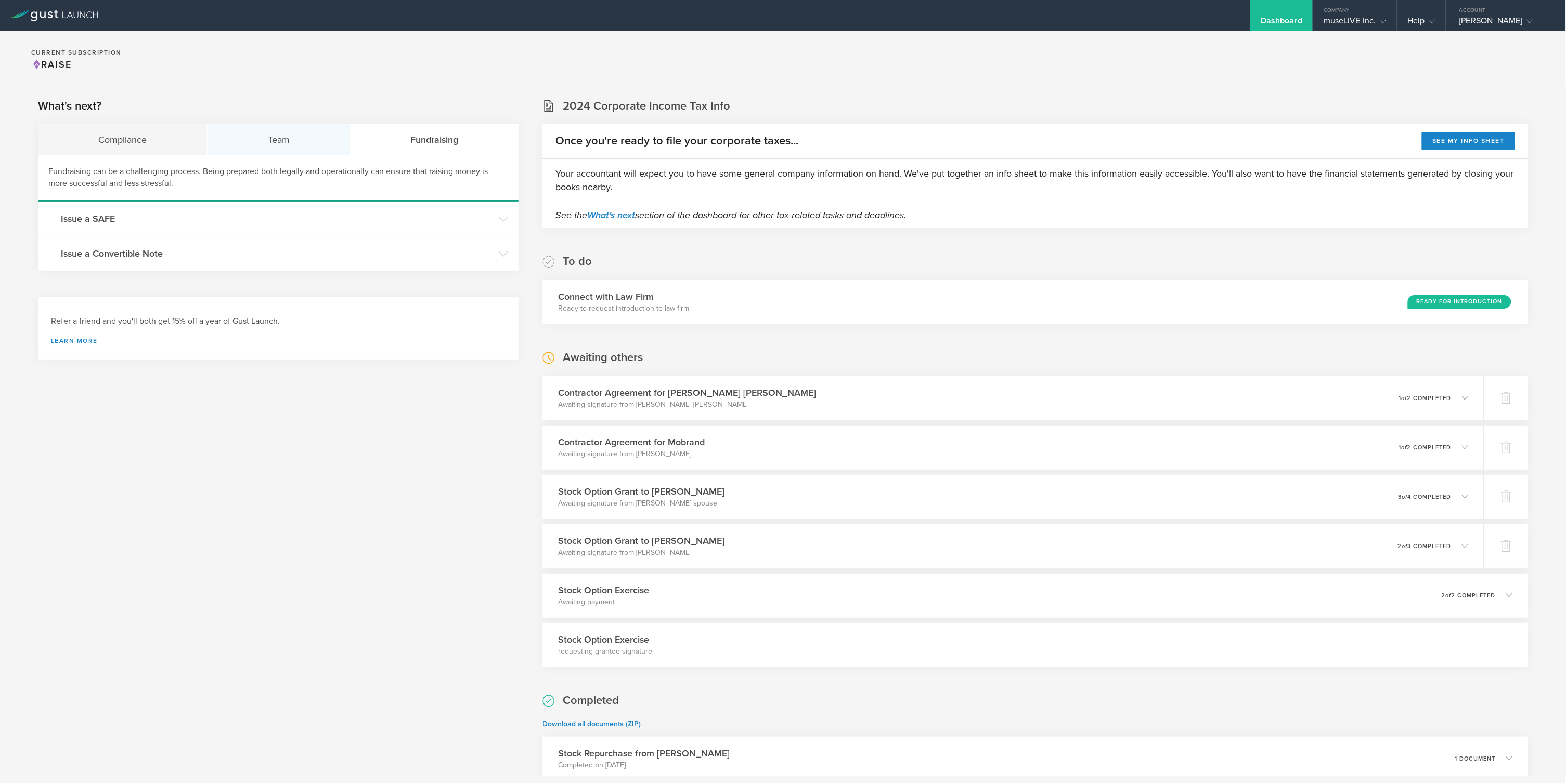
click at [278, 144] on div "Team" at bounding box center [279, 139] width 143 height 31
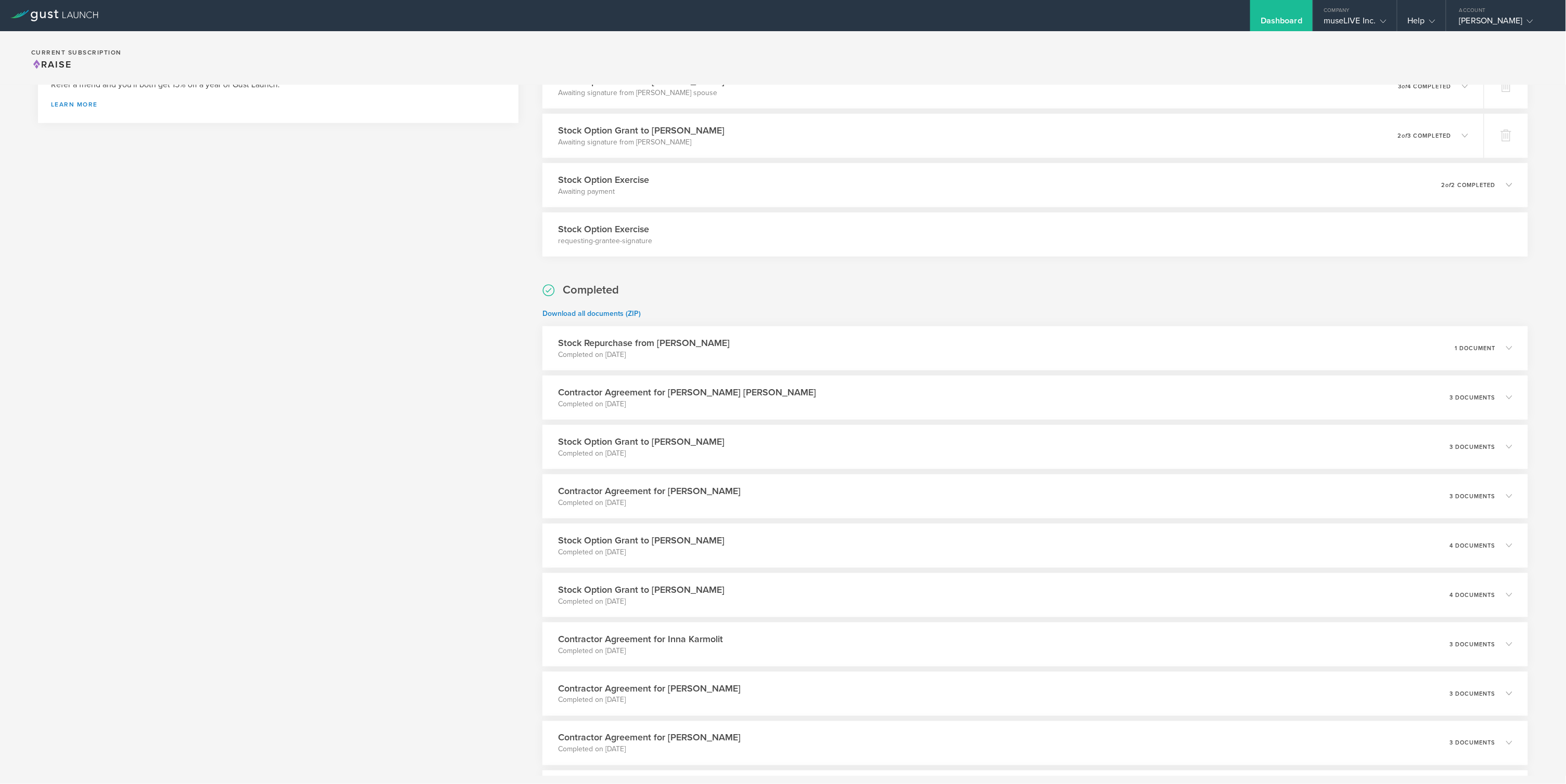
scroll to position [432, 0]
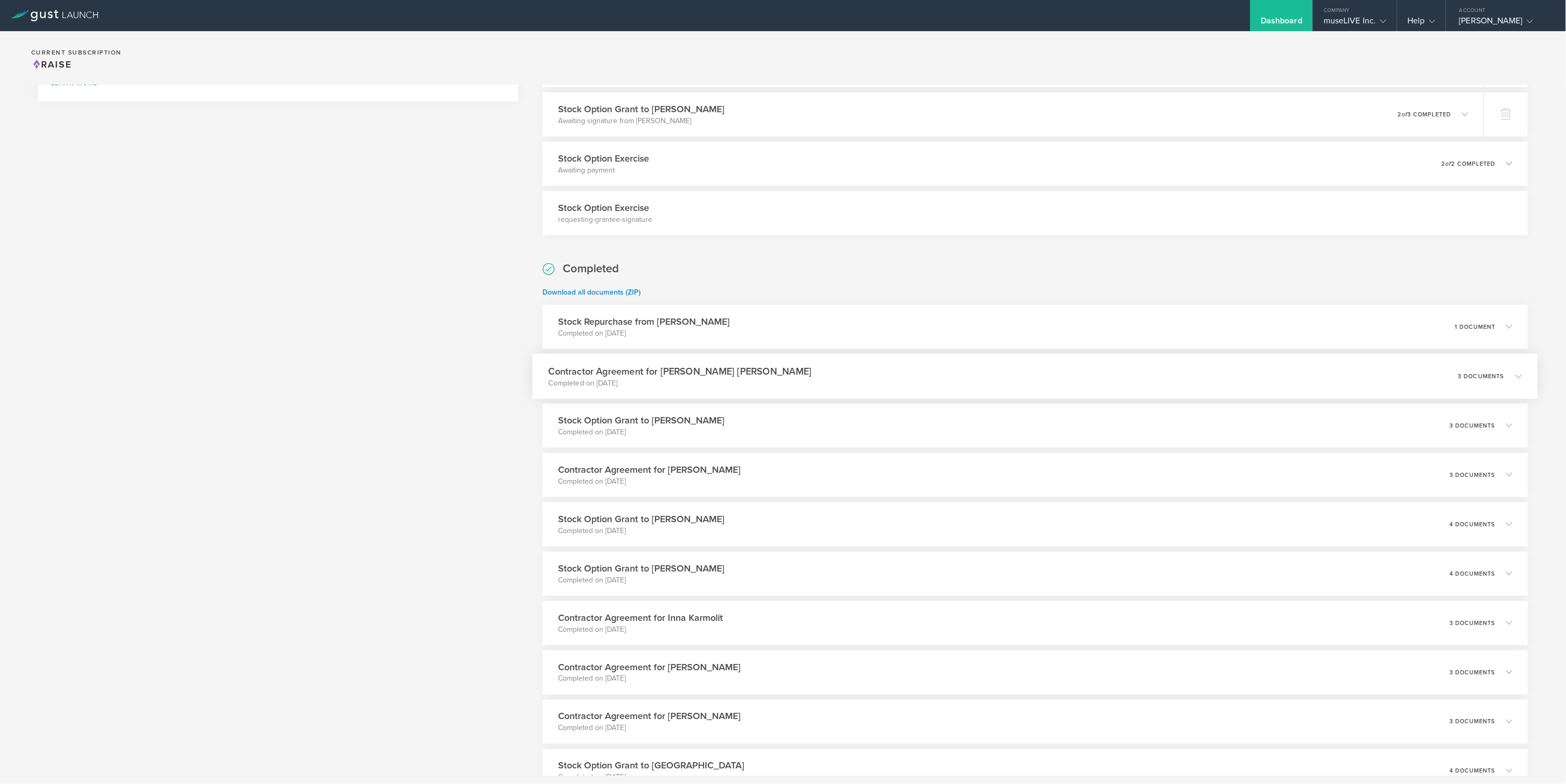
click at [779, 376] on div "Contractor Agreement for [PERSON_NAME] [PERSON_NAME] Completed on [DATE] 3 docu…" at bounding box center [1035, 377] width 1006 height 45
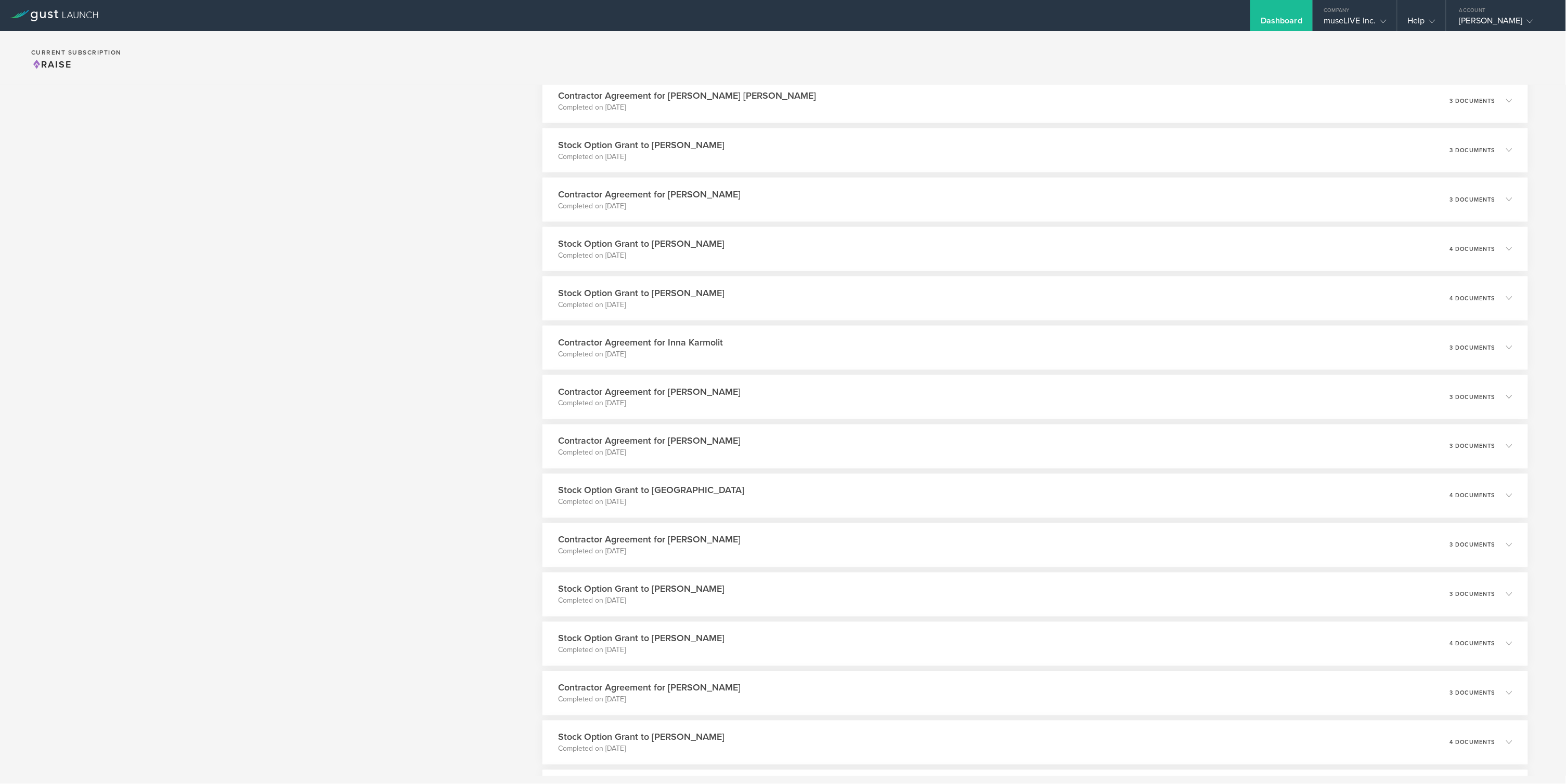
scroll to position [732, 0]
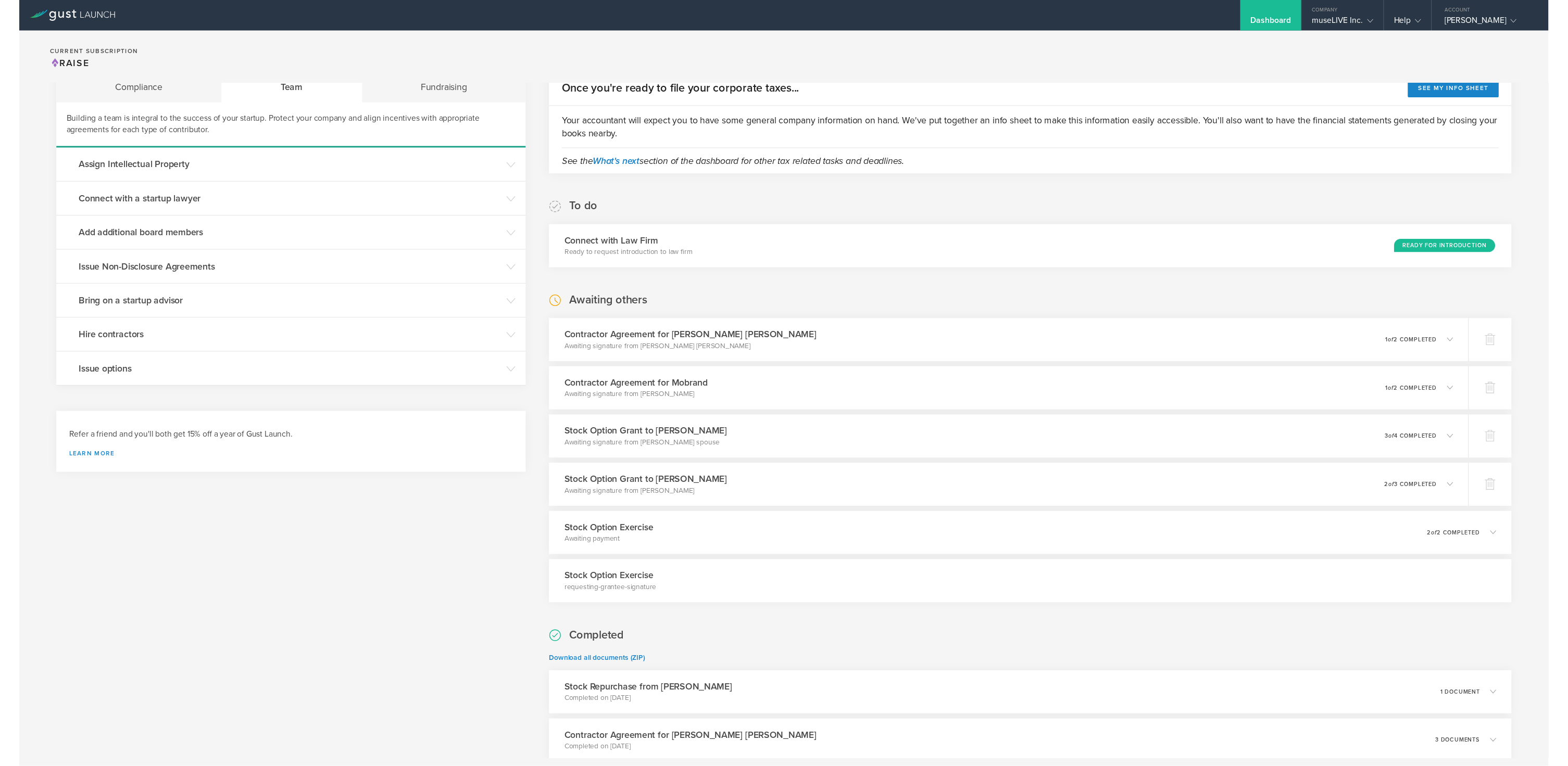
scroll to position [43, 0]
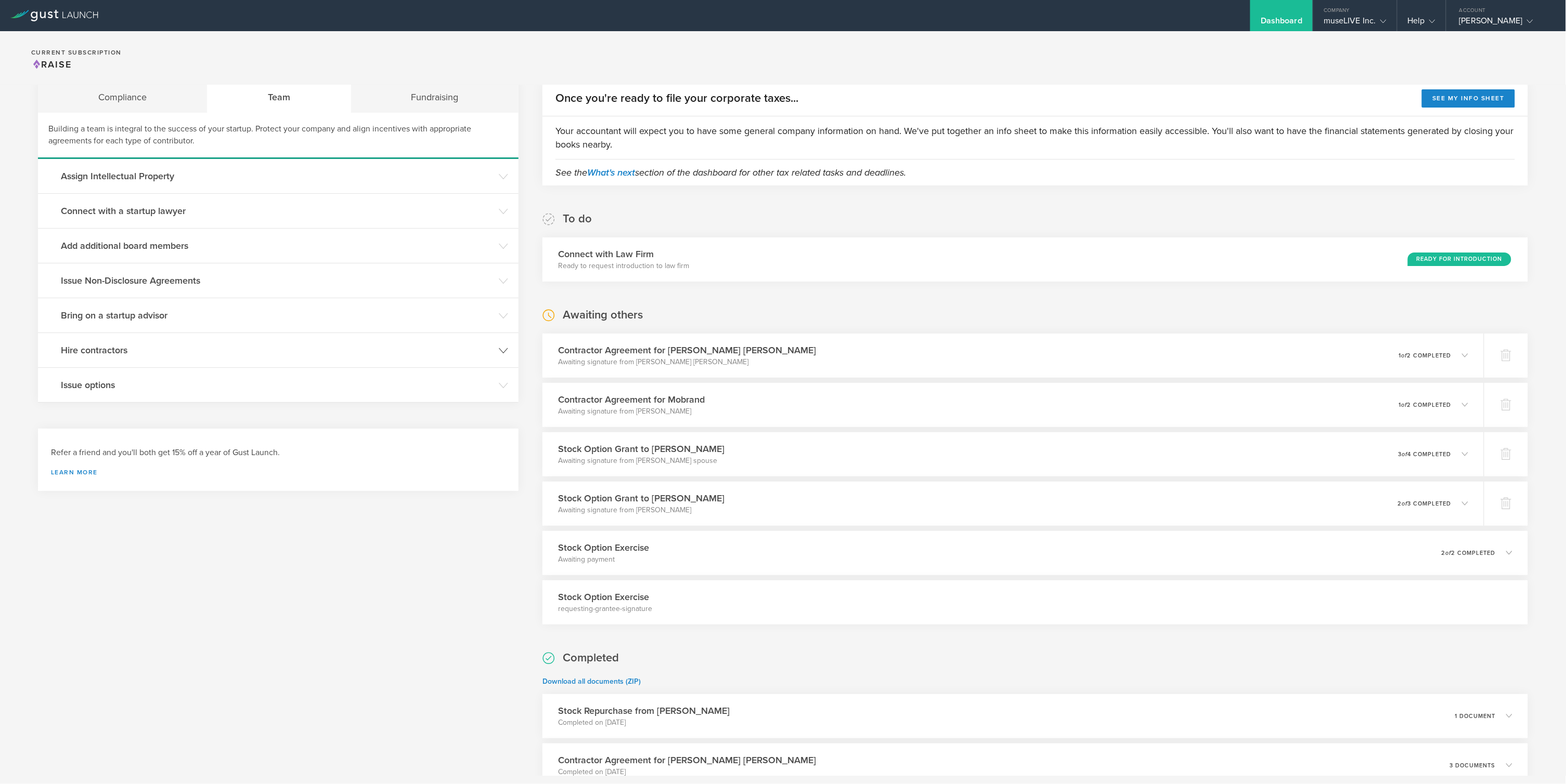
click at [142, 349] on h3 "Hire contractors" at bounding box center [277, 350] width 433 height 13
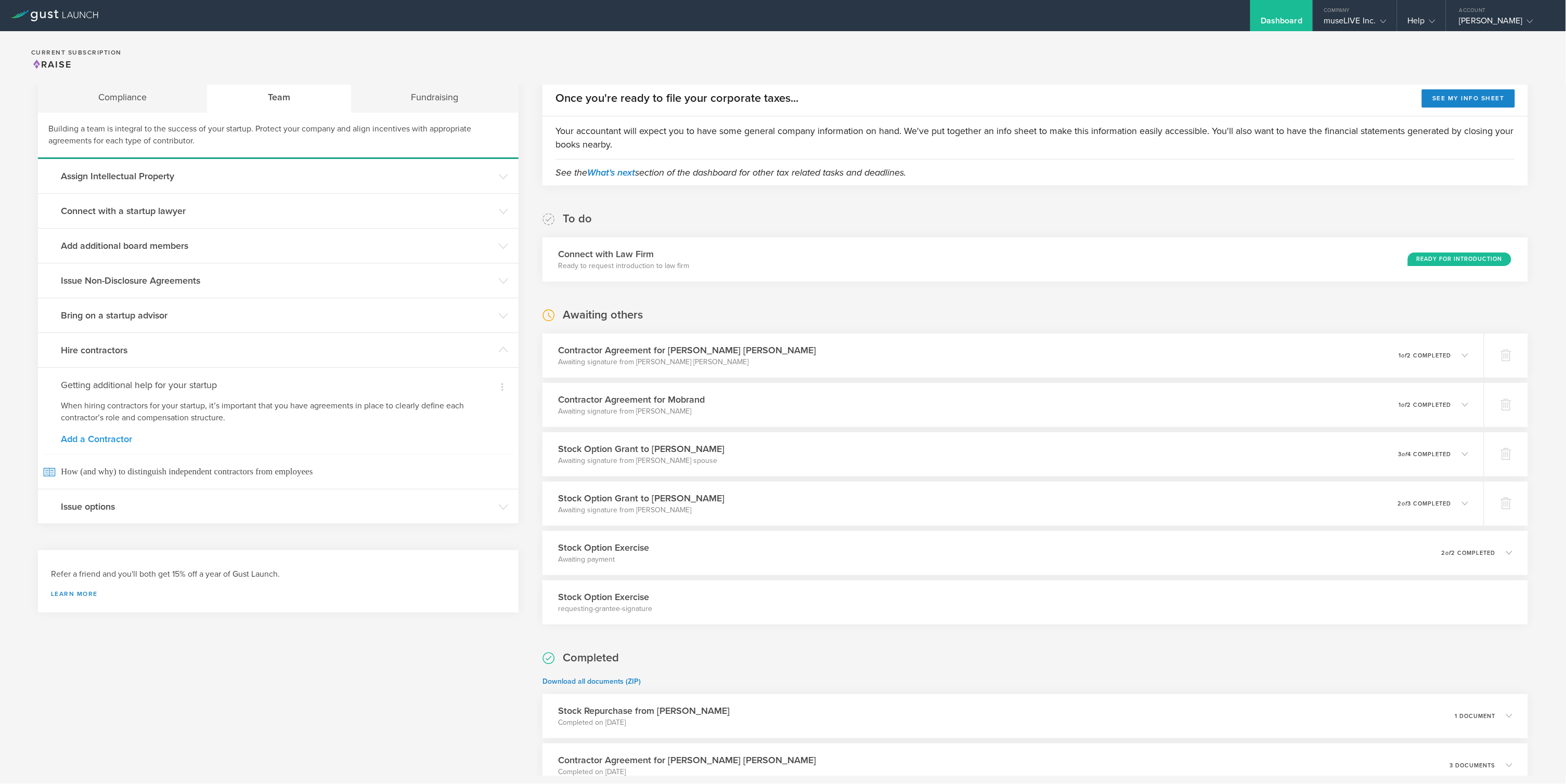
click at [98, 436] on link "Add a Contractor" at bounding box center [278, 439] width 435 height 9
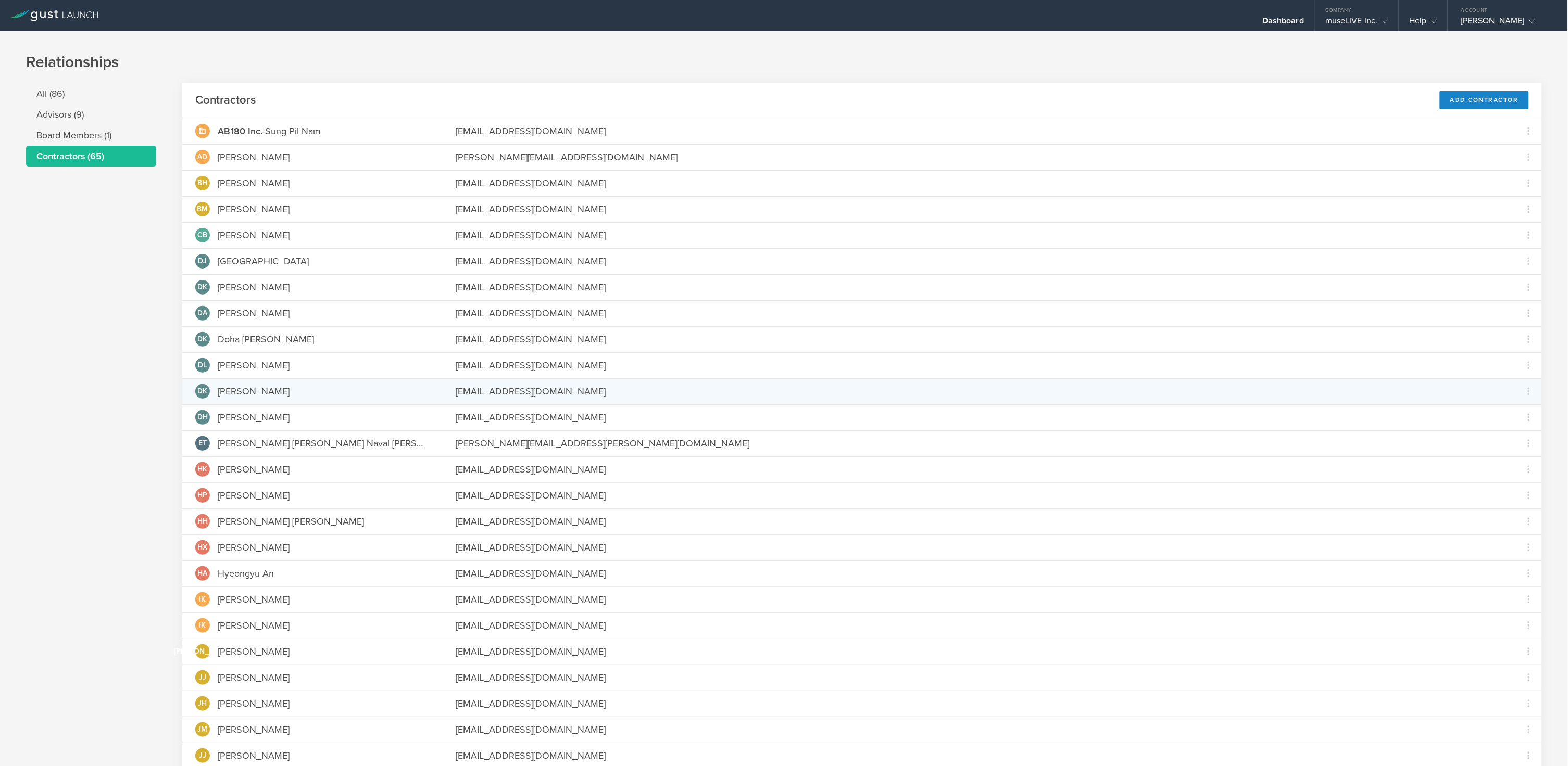
scroll to position [1058, 0]
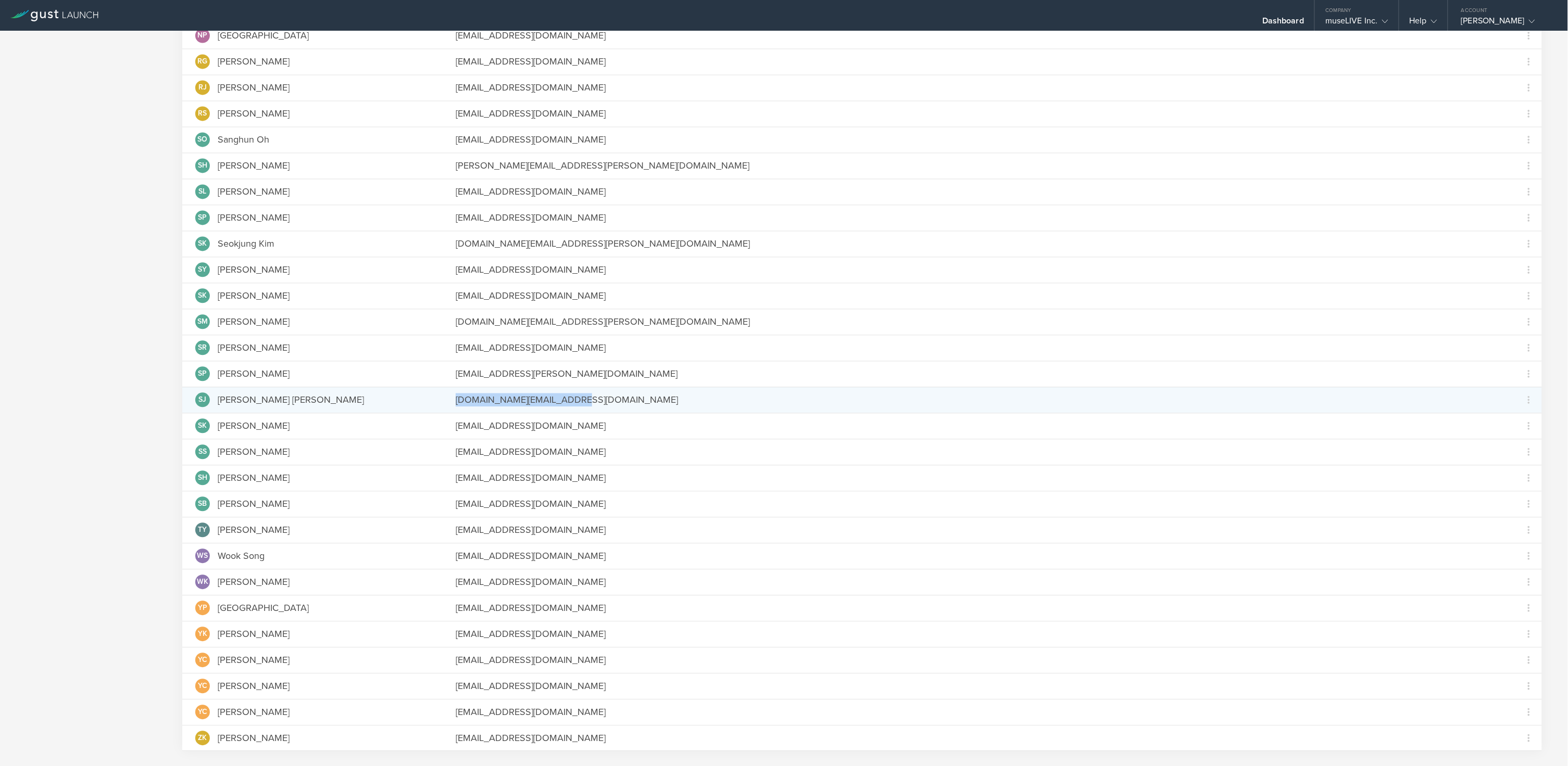
copy div "[DOMAIN_NAME][EMAIL_ADDRESS][DOMAIN_NAME]"
drag, startPoint x: 609, startPoint y: 401, endPoint x: 457, endPoint y: 404, distance: 152.0
click at [455, 404] on div "[DOMAIN_NAME][EMAIL_ADDRESS][DOMAIN_NAME]" at bounding box center [978, 399] width 1047 height 13
